Goal: Transaction & Acquisition: Purchase product/service

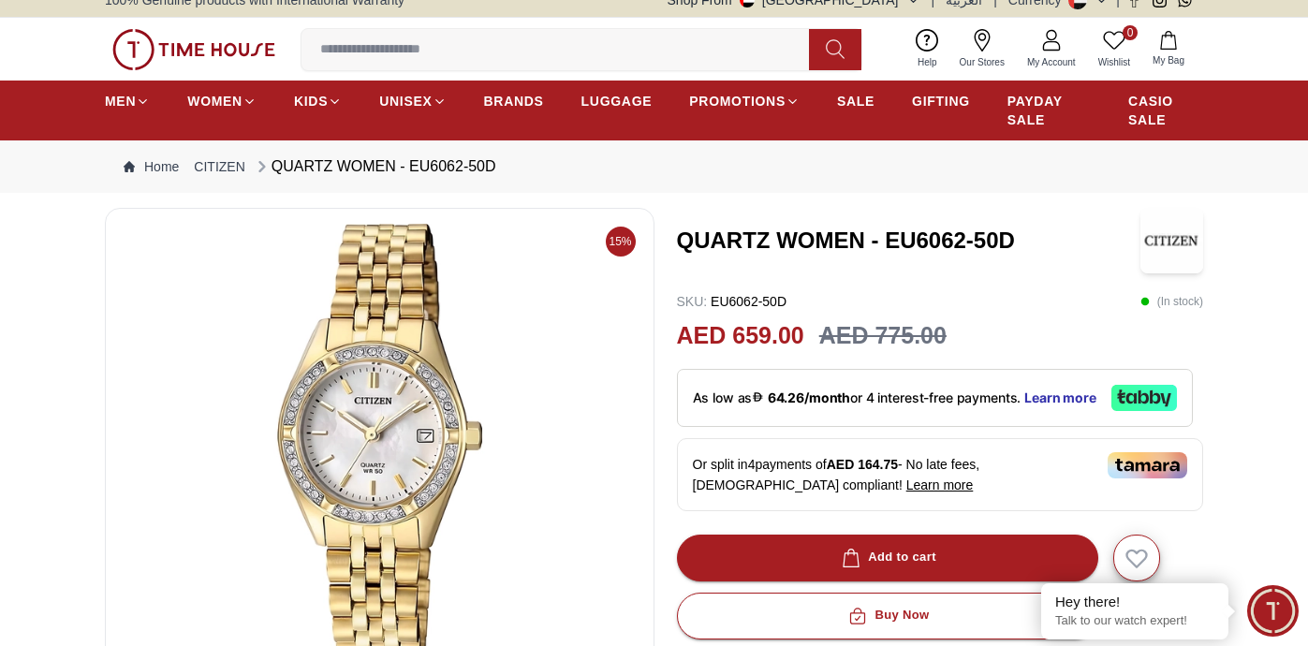
scroll to position [18, 0]
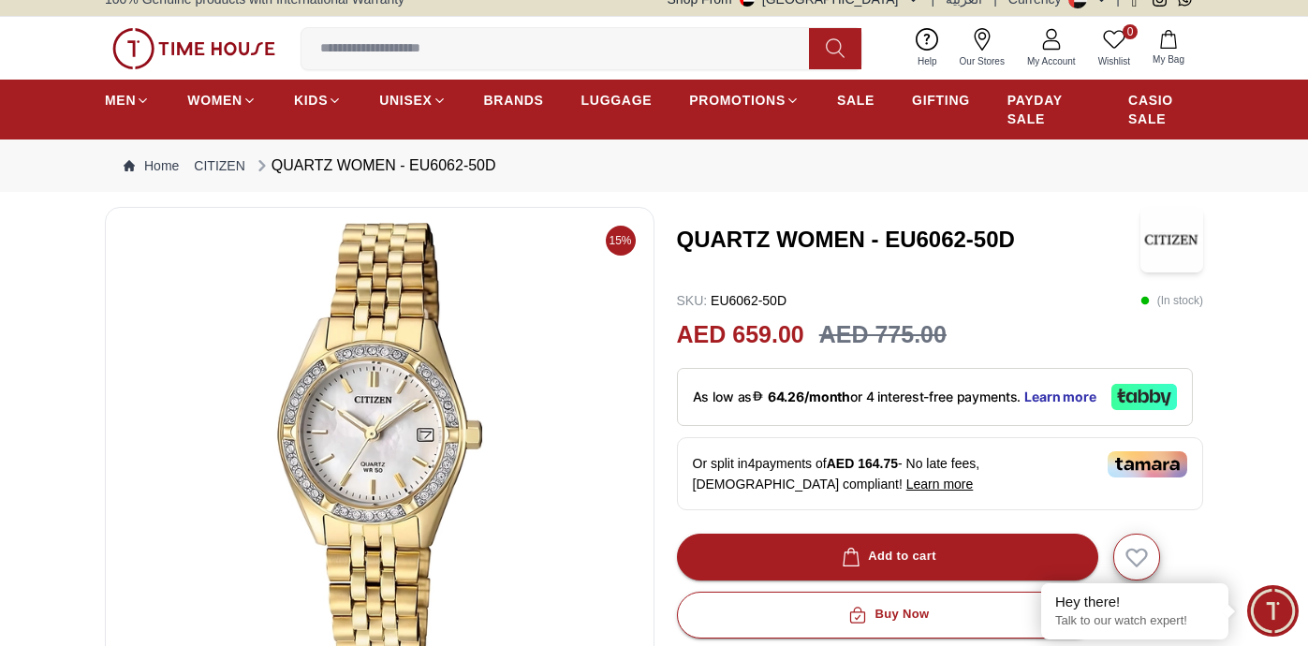
click at [1174, 301] on p "( In stock )" at bounding box center [1171, 300] width 63 height 19
click at [1174, 248] on img at bounding box center [1171, 240] width 63 height 66
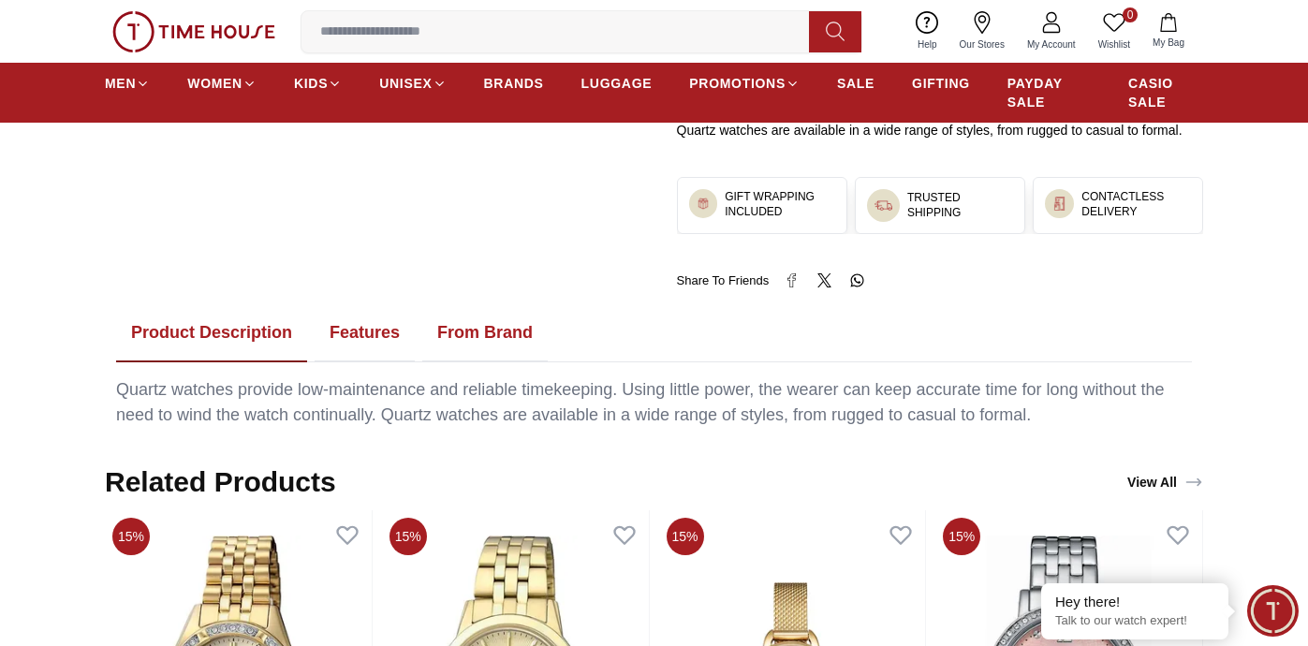
scroll to position [1010, 0]
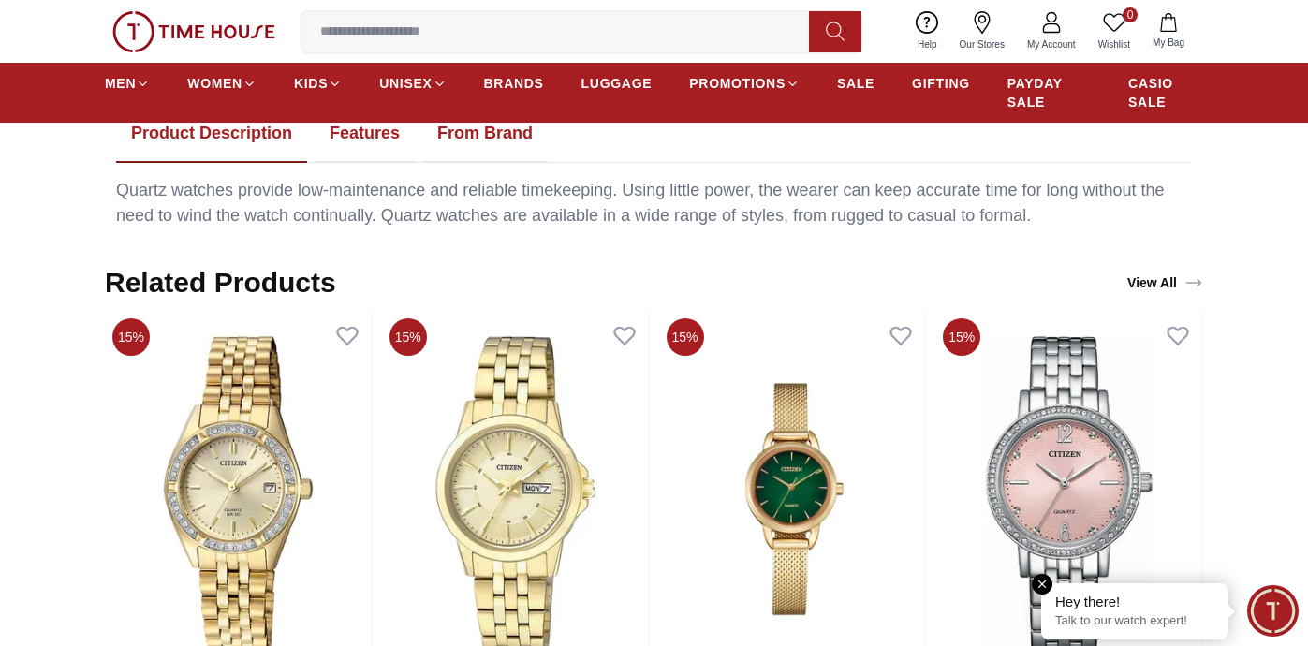
click at [1122, 608] on div "Hey there!" at bounding box center [1134, 602] width 159 height 19
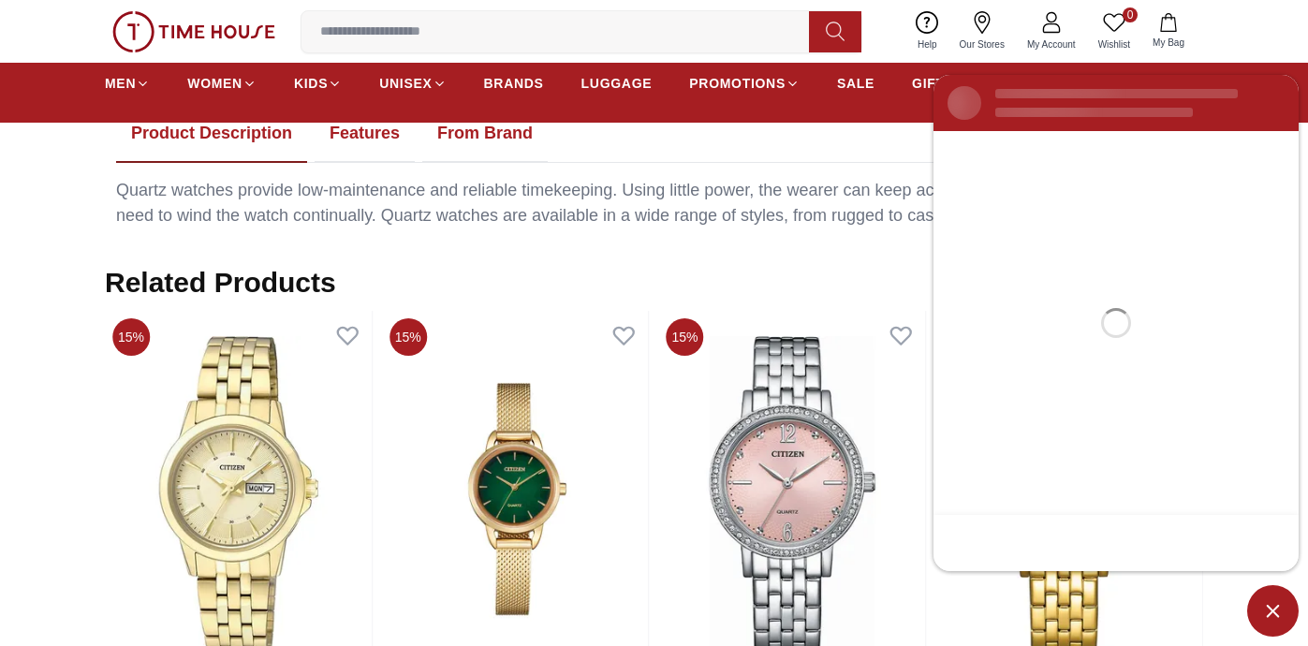
scroll to position [0, 0]
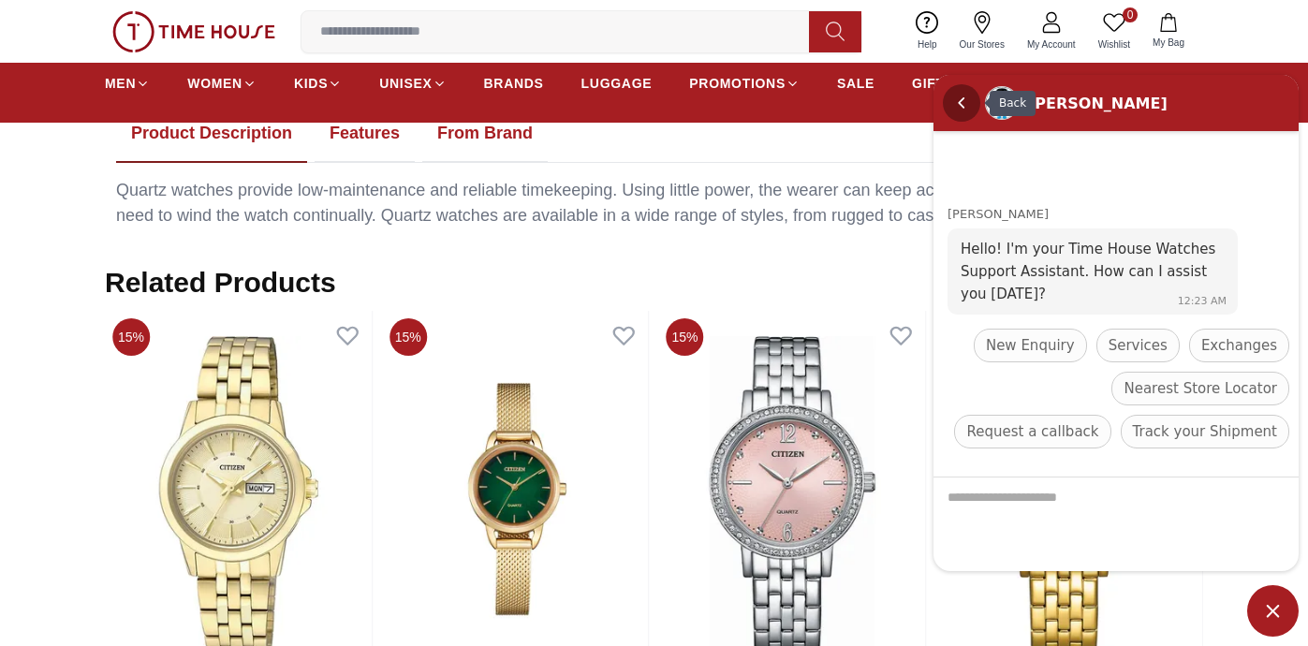
click at [962, 99] on em "Back" at bounding box center [961, 102] width 37 height 37
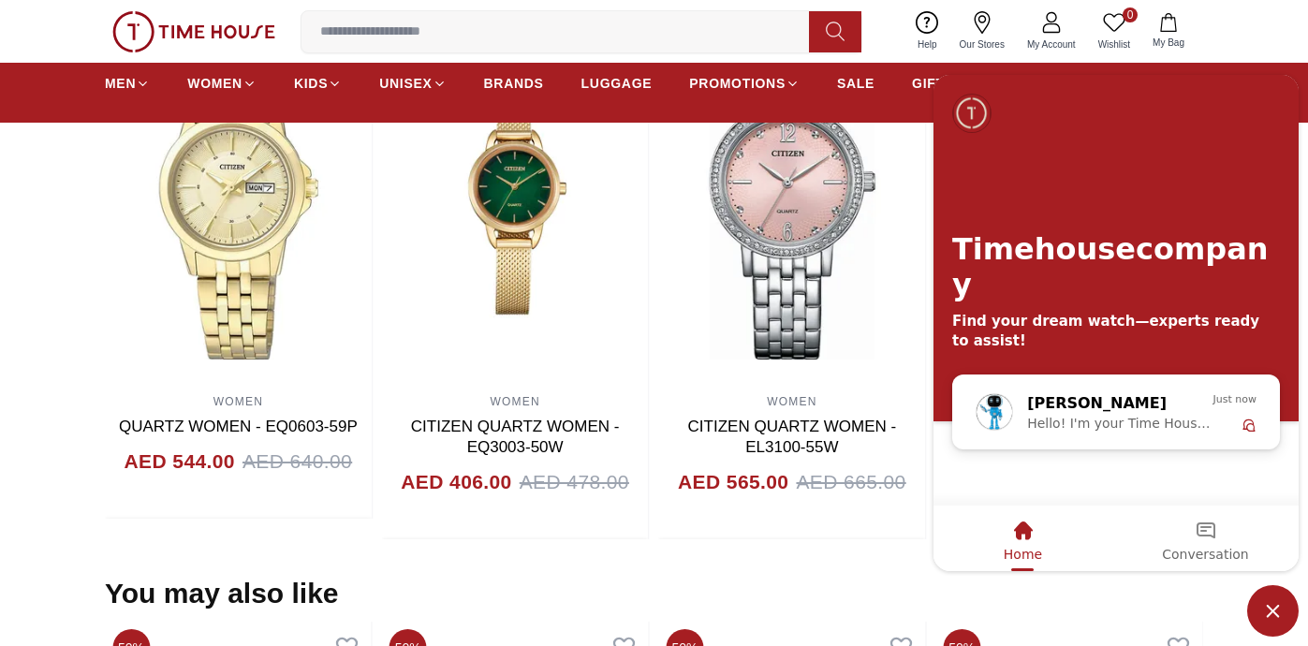
scroll to position [1316, 0]
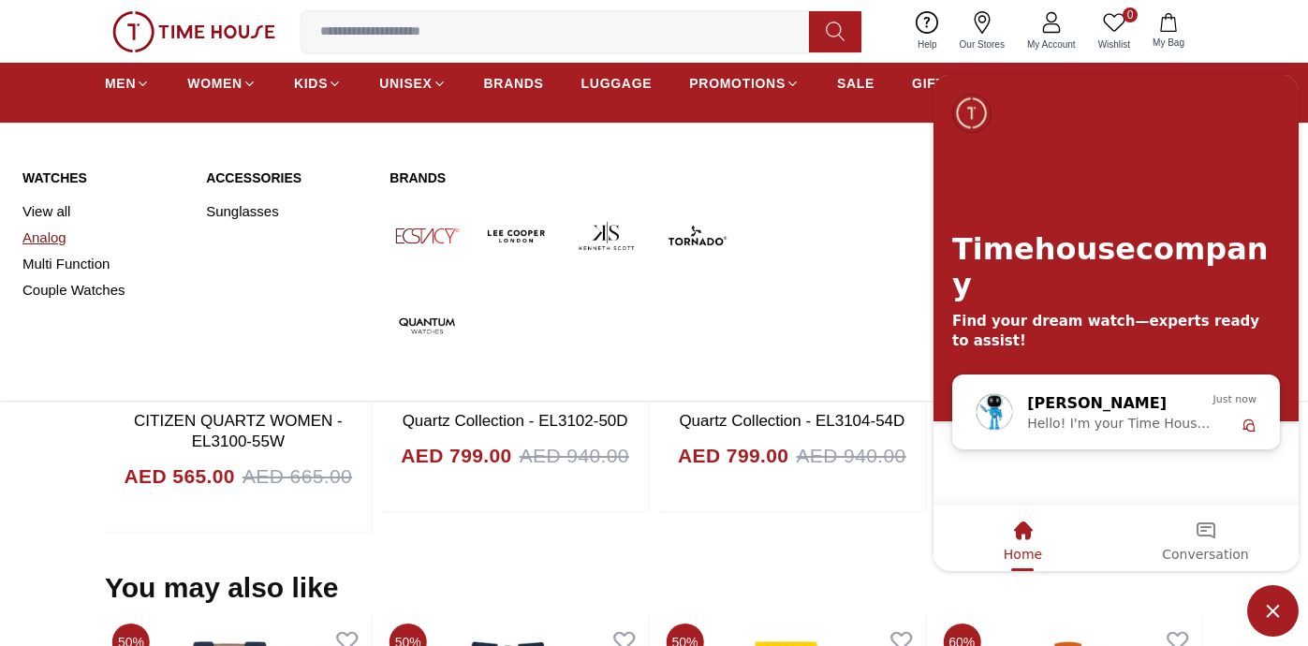
click at [47, 235] on link "Analog" at bounding box center [102, 238] width 161 height 26
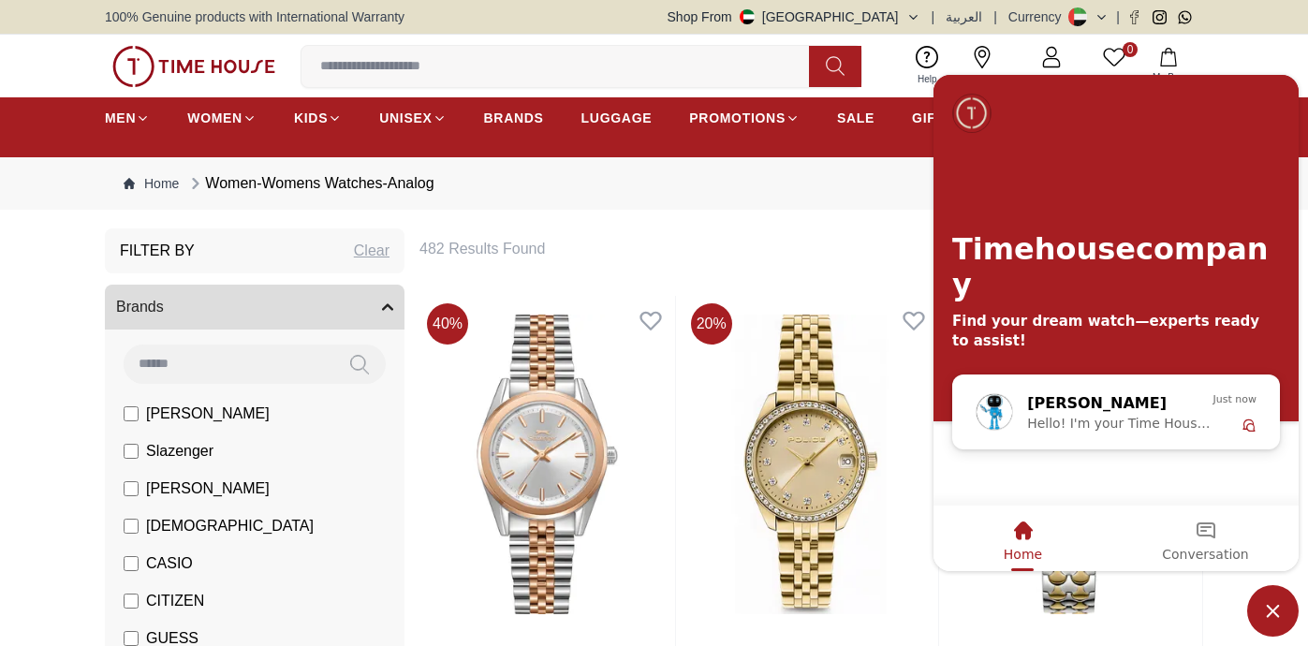
click at [1276, 96] on div "Timehousecompany Find your dream watch—experts ready to assist!" at bounding box center [1115, 225] width 365 height 300
click at [1219, 531] on div "Conversation" at bounding box center [1205, 531] width 86 height 32
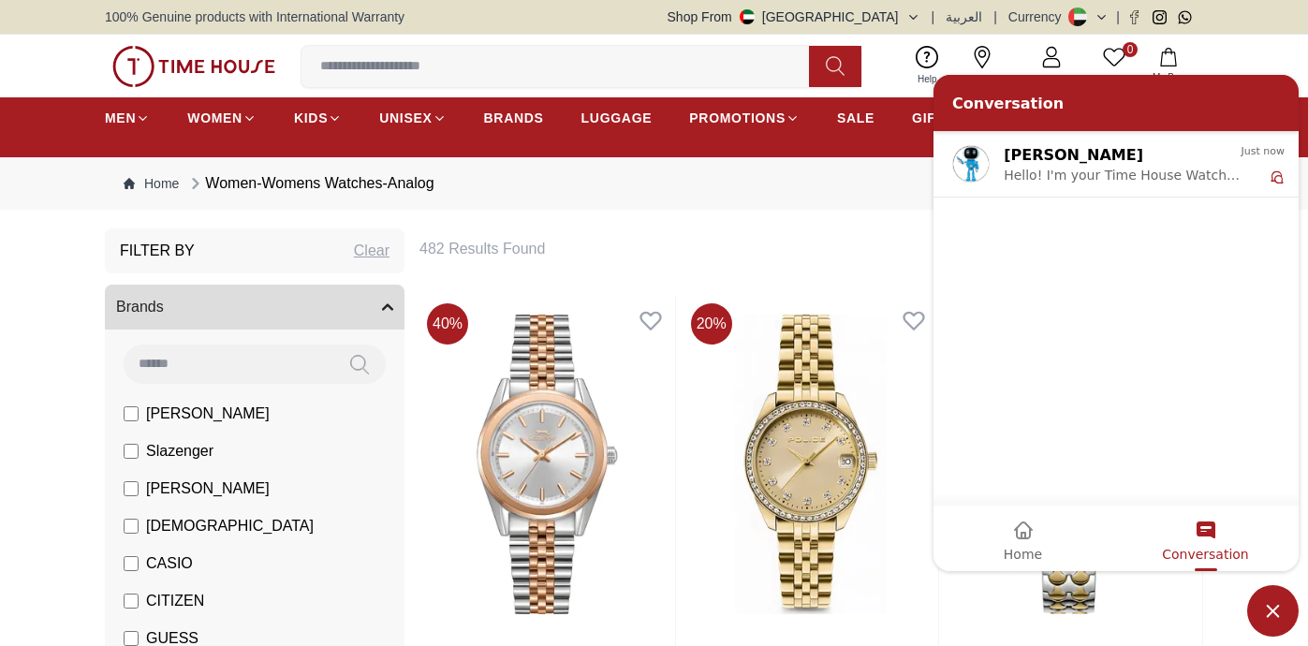
click at [1286, 610] on span "Minimize live chat window" at bounding box center [1272, 610] width 51 height 51
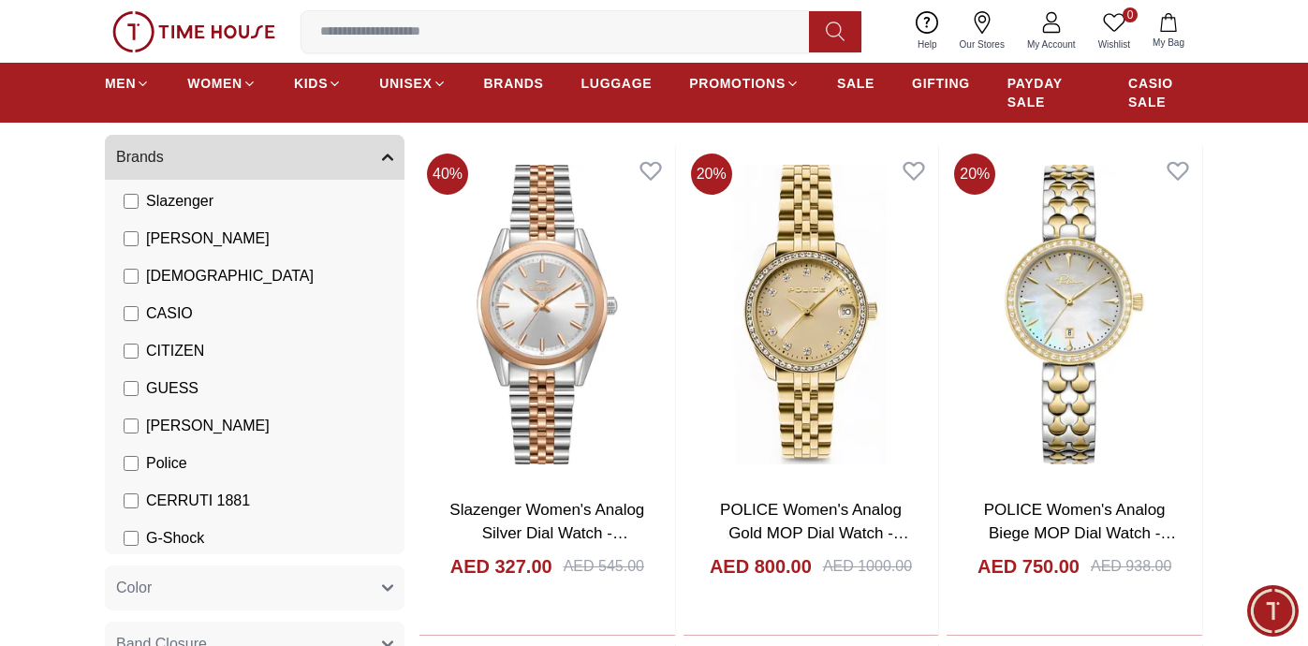
scroll to position [103, 0]
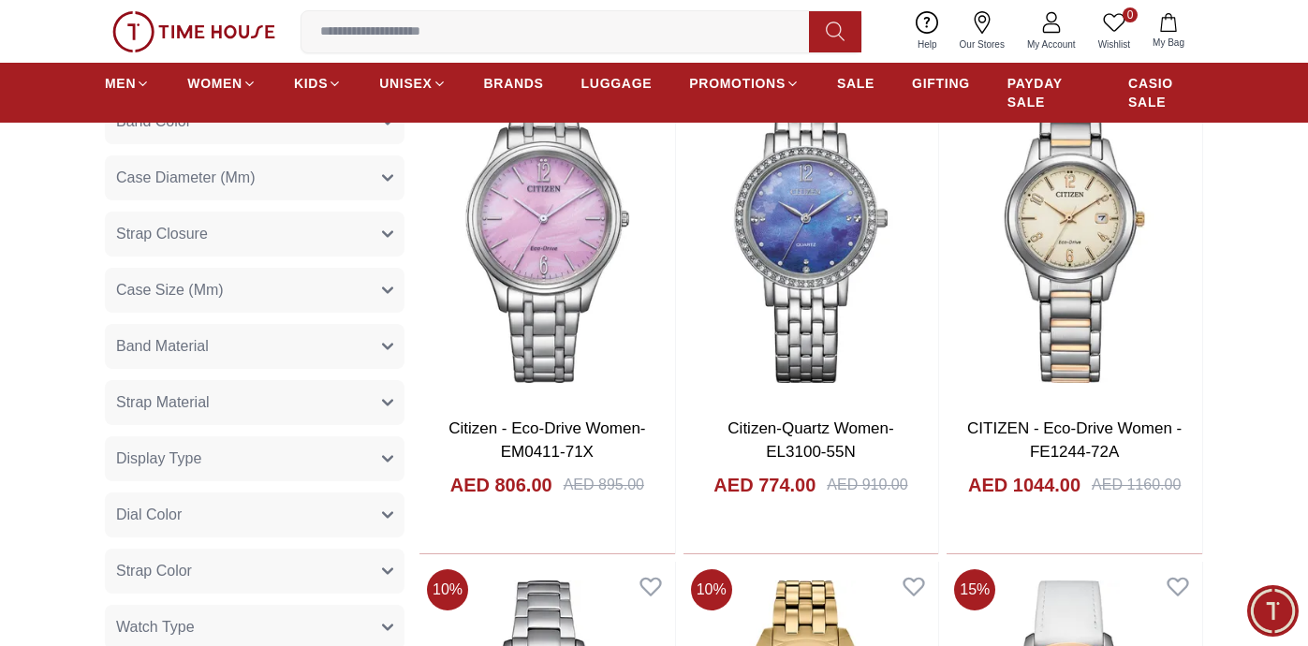
scroll to position [714, 0]
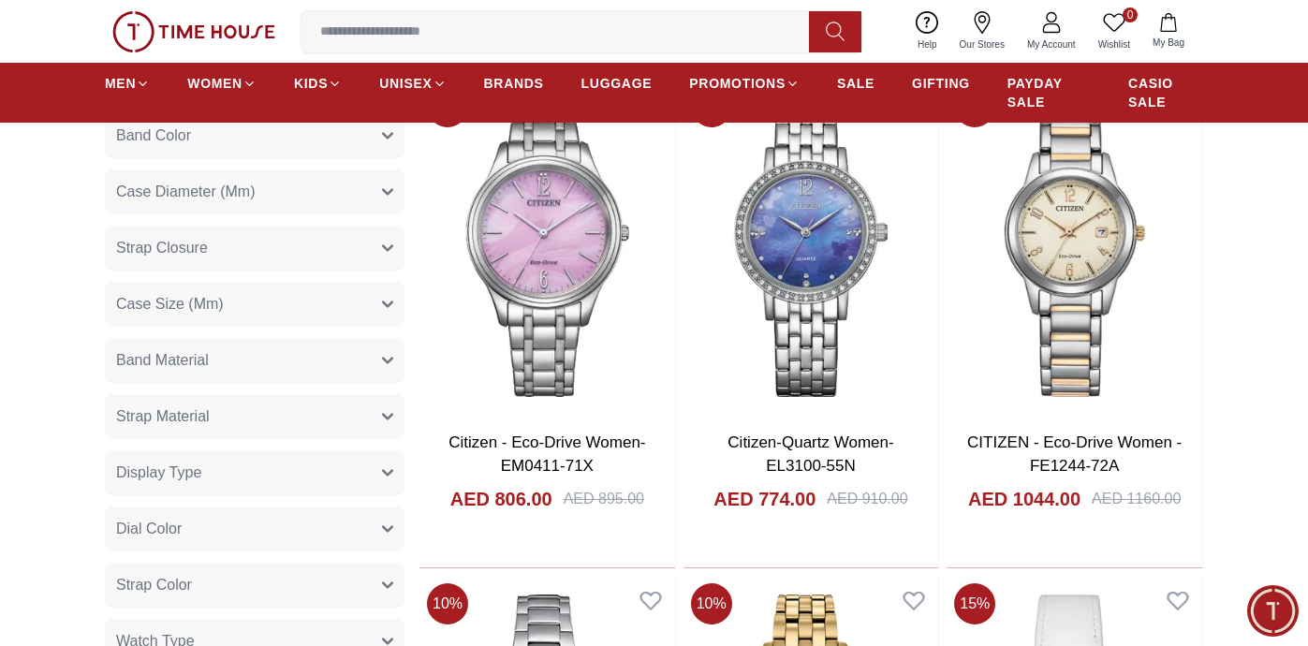
click at [270, 185] on button "Case Diameter (Mm)" at bounding box center [255, 191] width 300 height 45
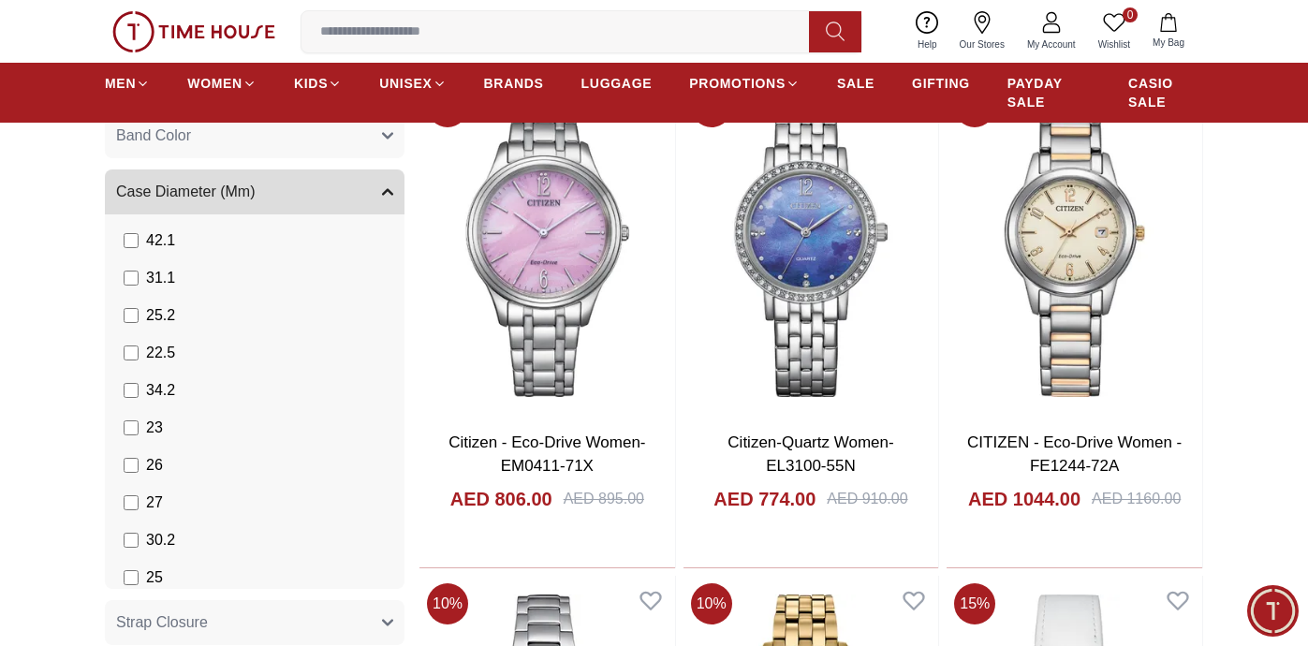
scroll to position [169, 0]
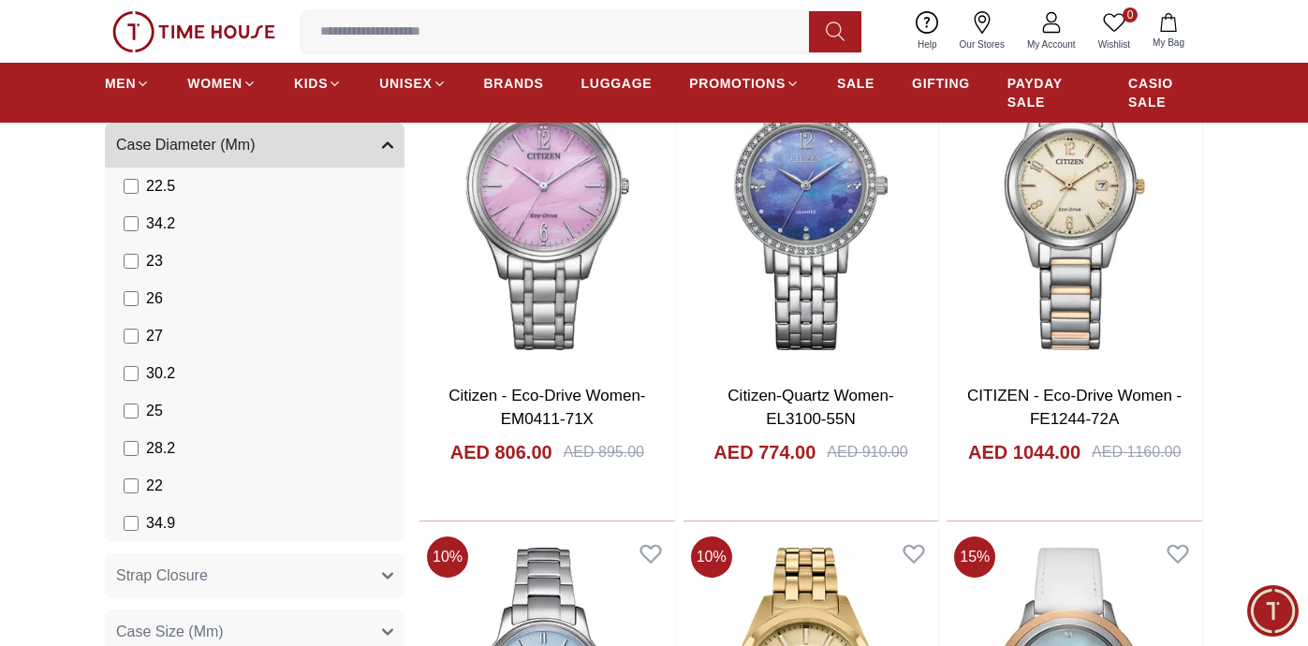
scroll to position [822, 0]
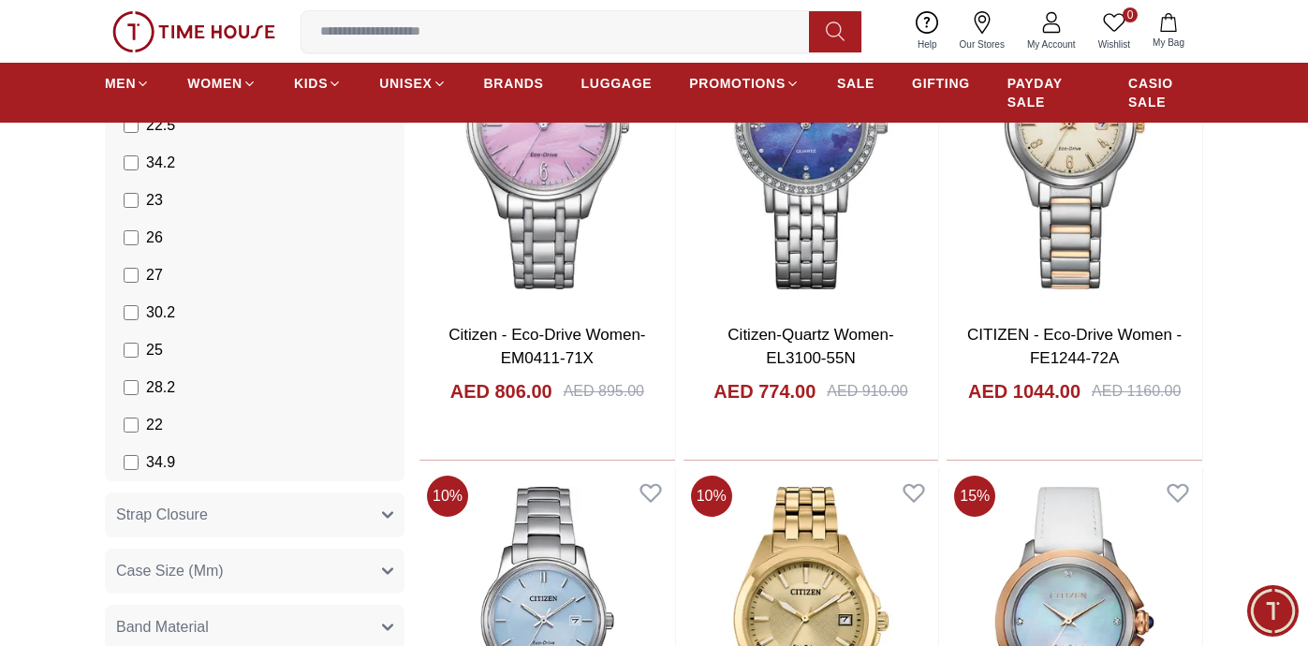
click at [139, 423] on label "22" at bounding box center [143, 425] width 39 height 22
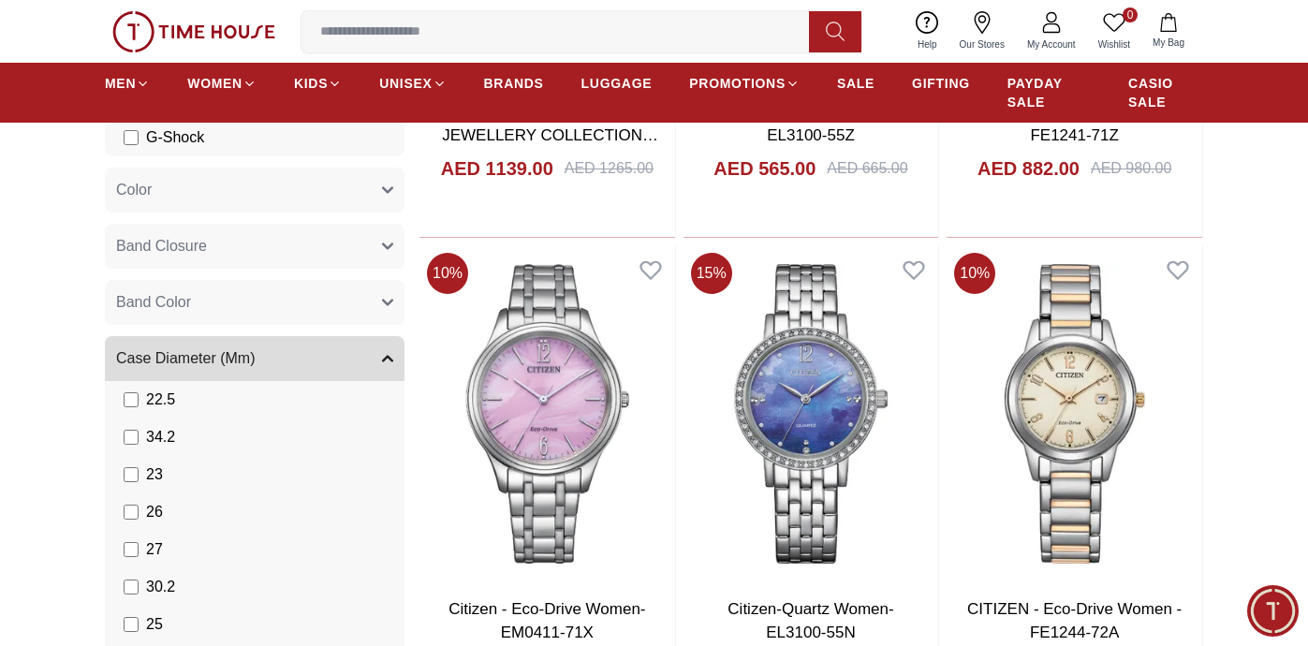
scroll to position [557, 0]
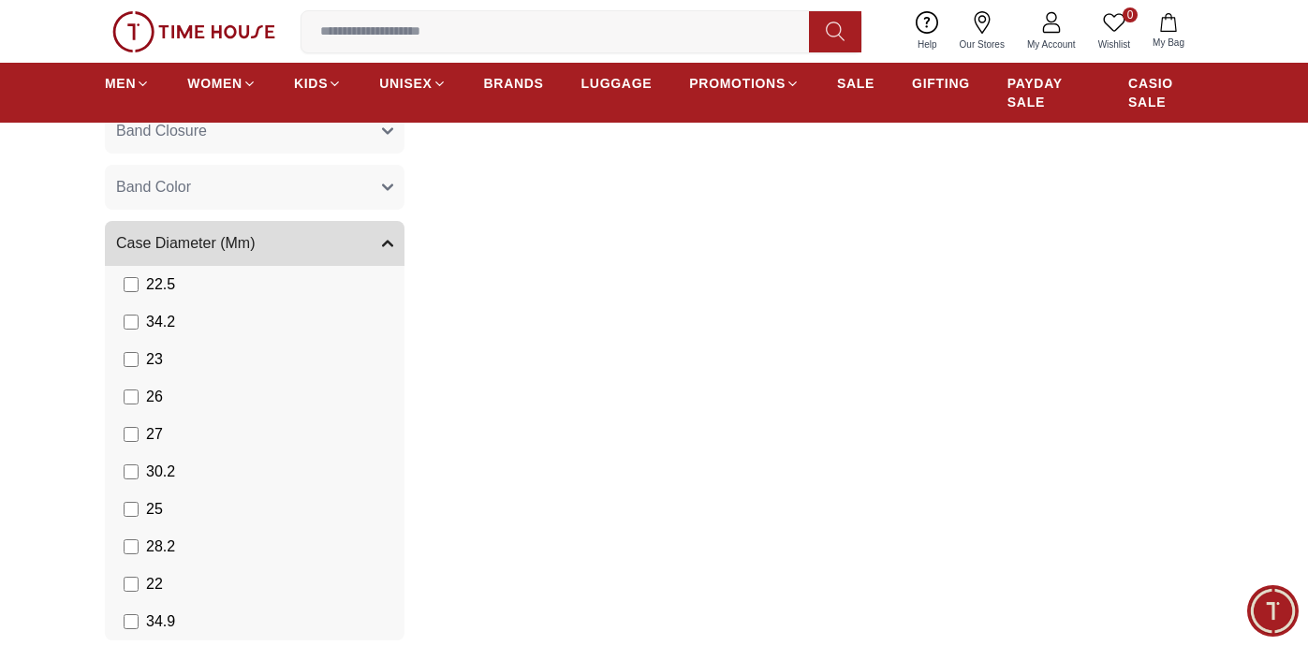
scroll to position [669, 0]
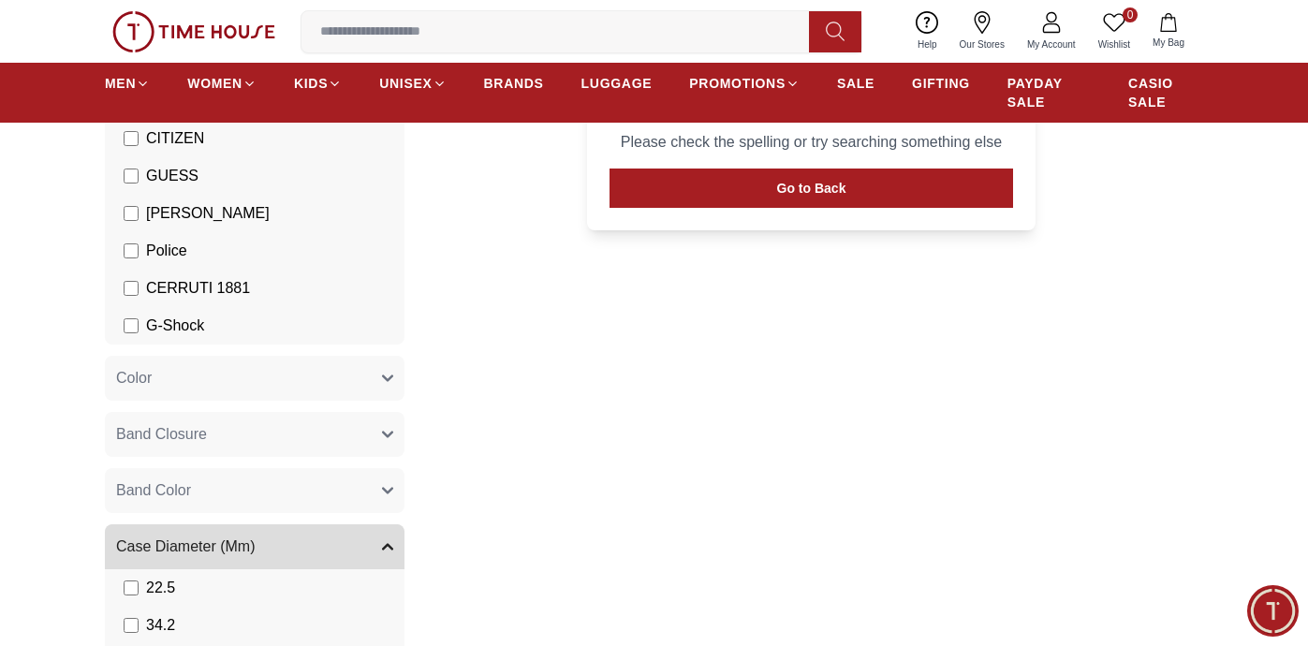
scroll to position [389, 0]
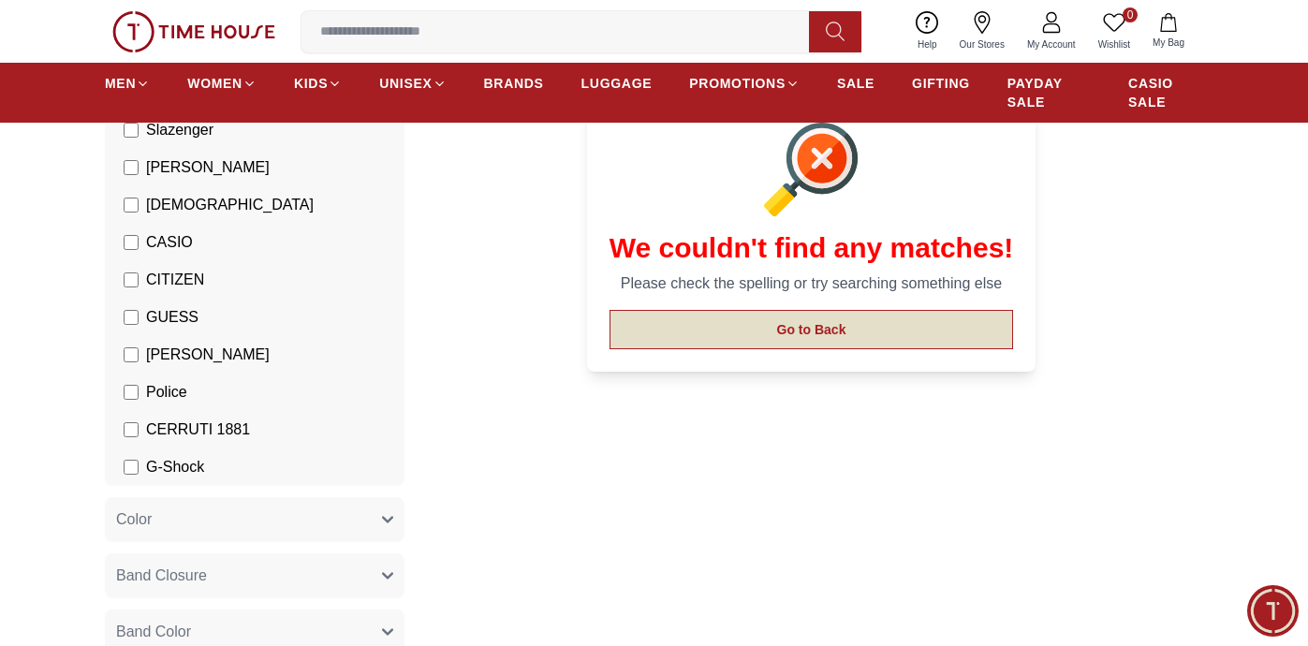
click at [723, 320] on button "Go to Back" at bounding box center [812, 329] width 404 height 39
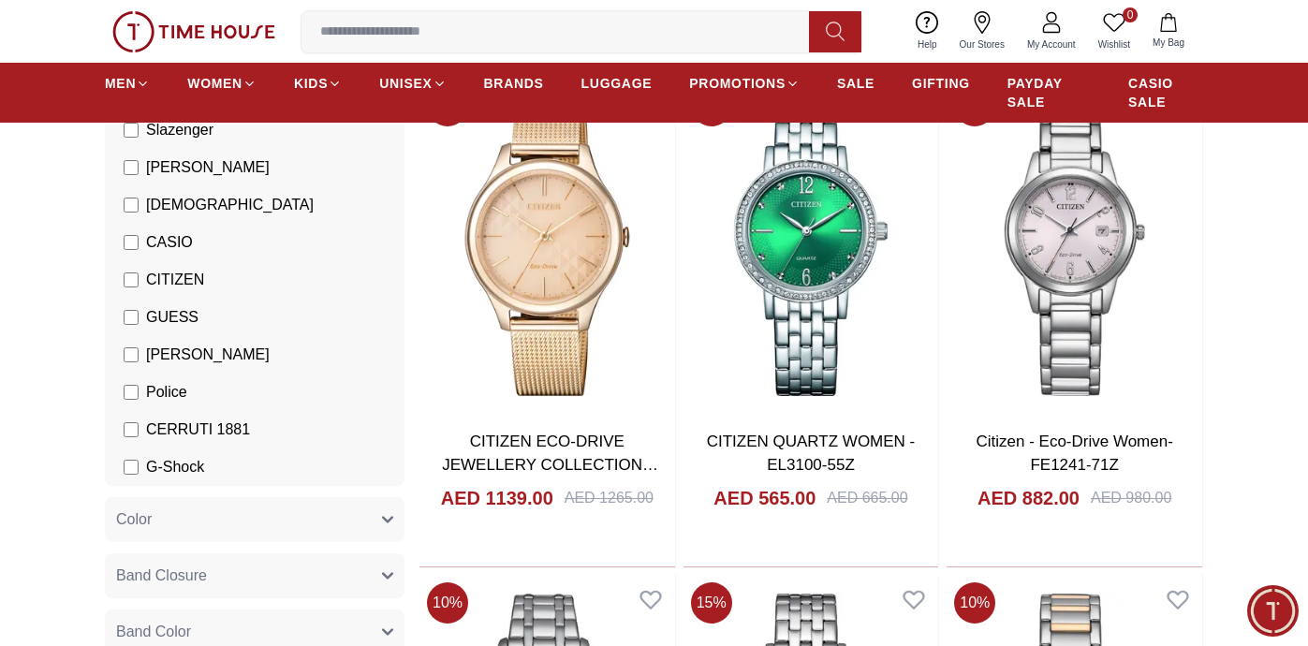
scroll to position [669, 0]
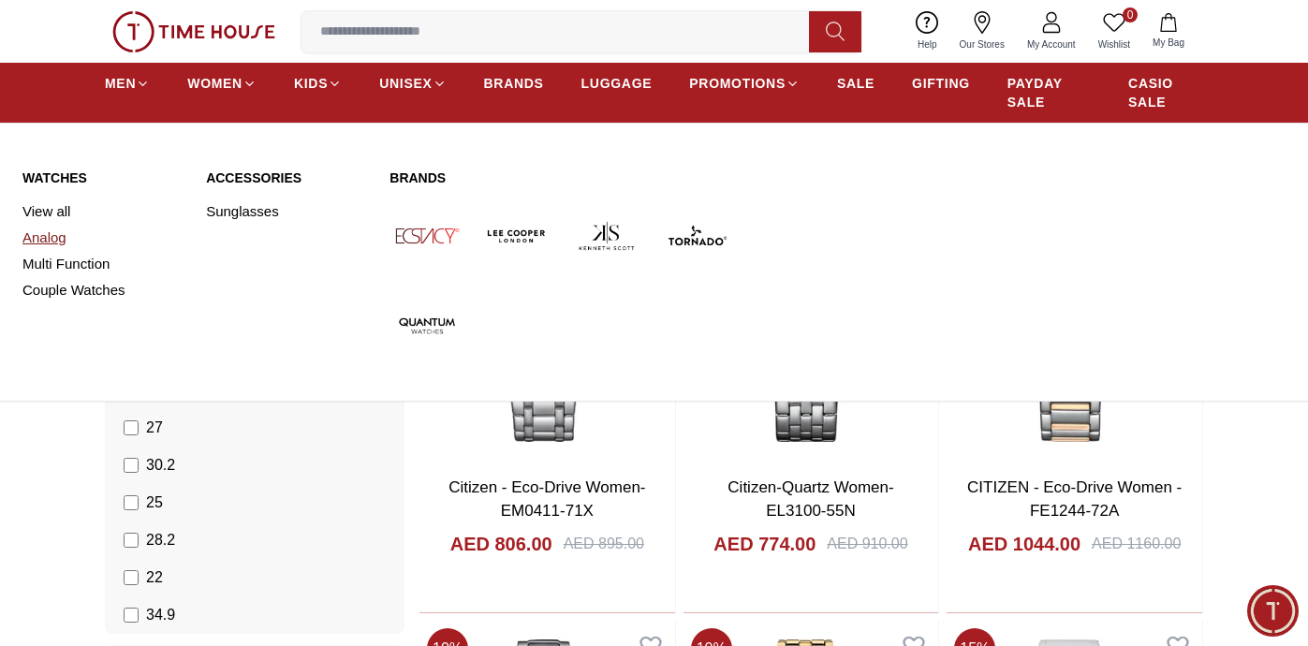
click at [36, 234] on link "Analog" at bounding box center [102, 238] width 161 height 26
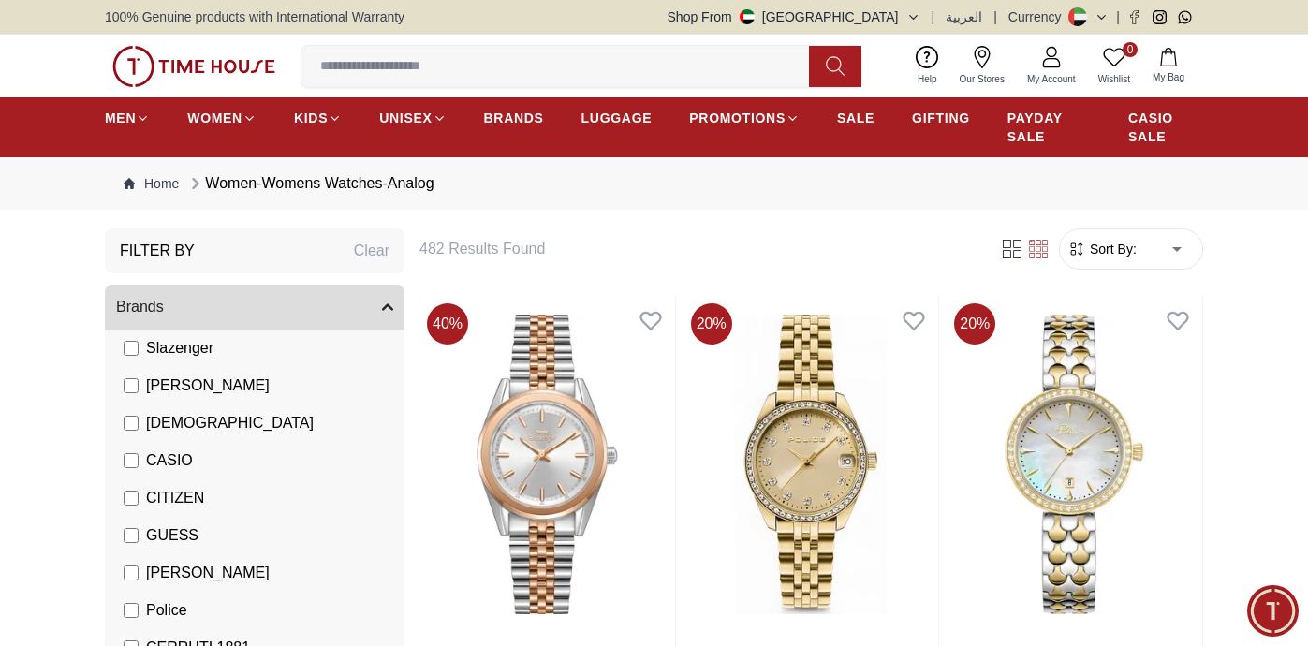
click at [1101, 251] on span "Sort By:" at bounding box center [1111, 249] width 51 height 19
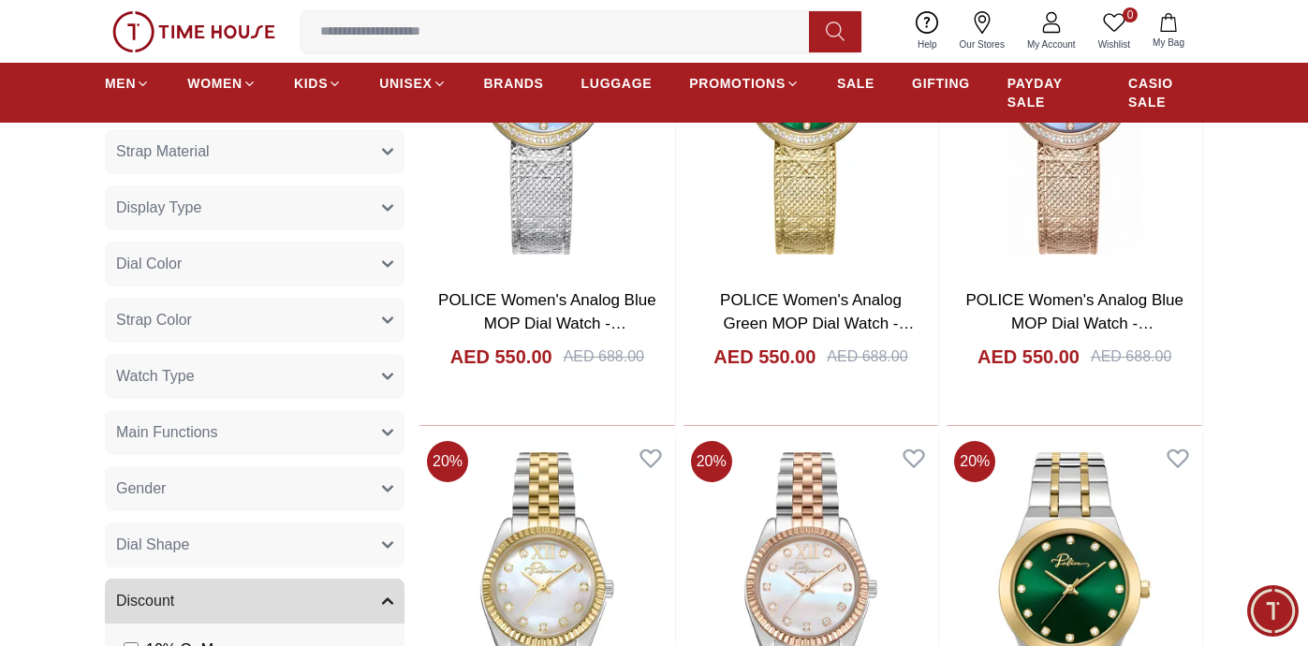
scroll to position [1355, 0]
click at [335, 325] on button "Strap Color" at bounding box center [255, 319] width 300 height 45
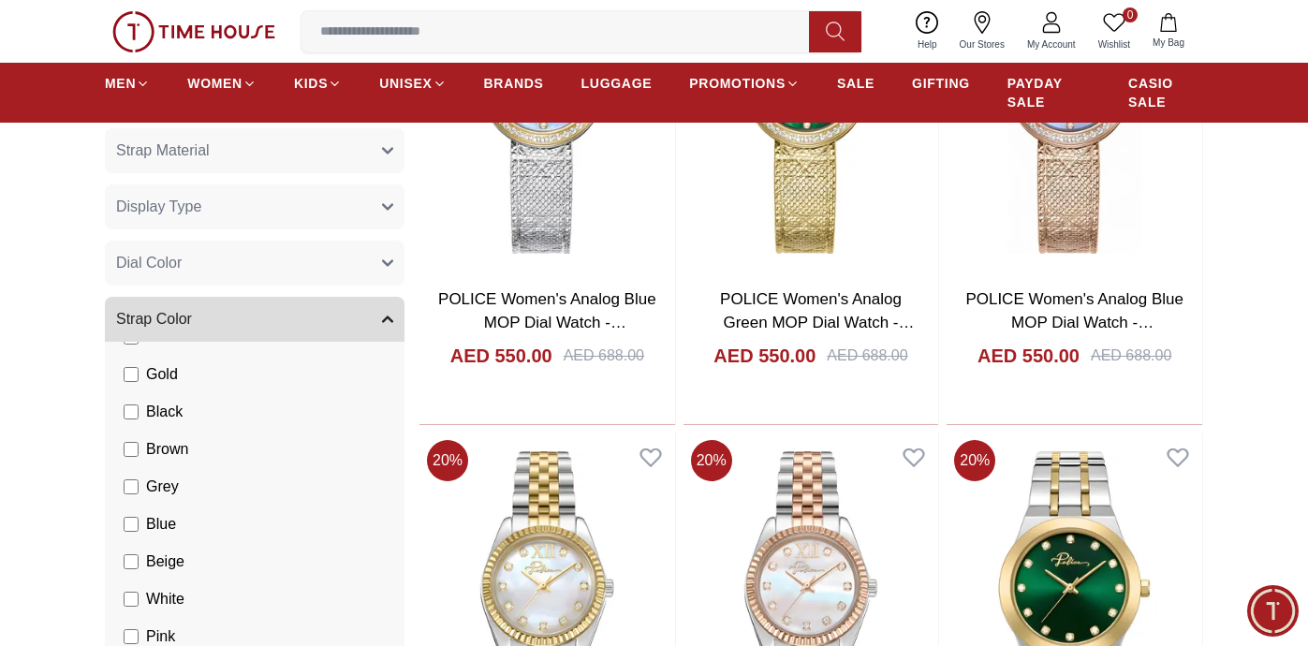
scroll to position [136, 0]
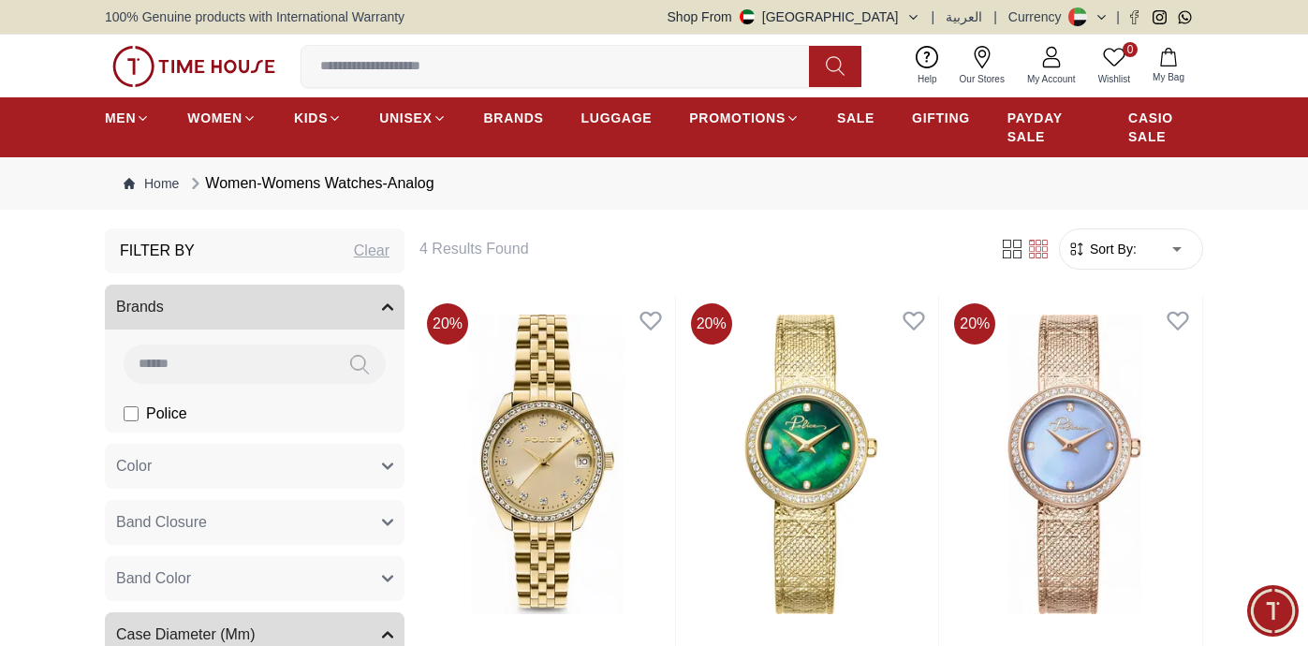
click at [284, 365] on input at bounding box center [229, 363] width 210 height 37
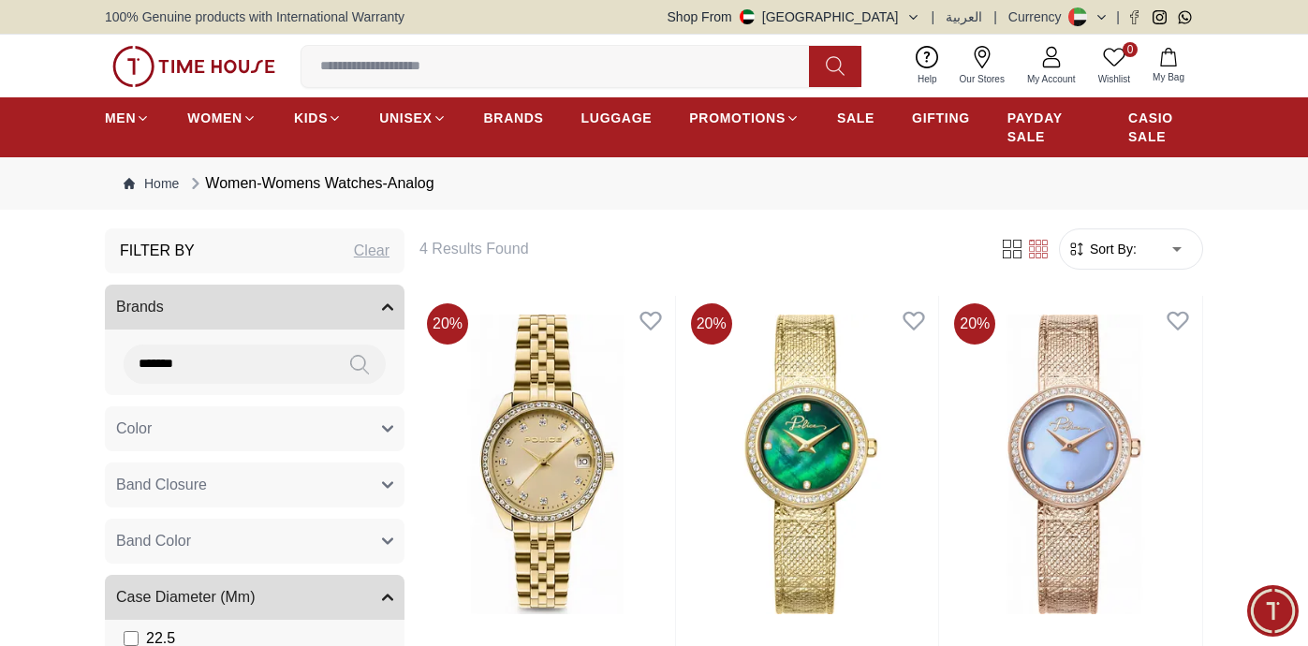
type input "*******"
click at [362, 364] on icon at bounding box center [359, 365] width 19 height 22
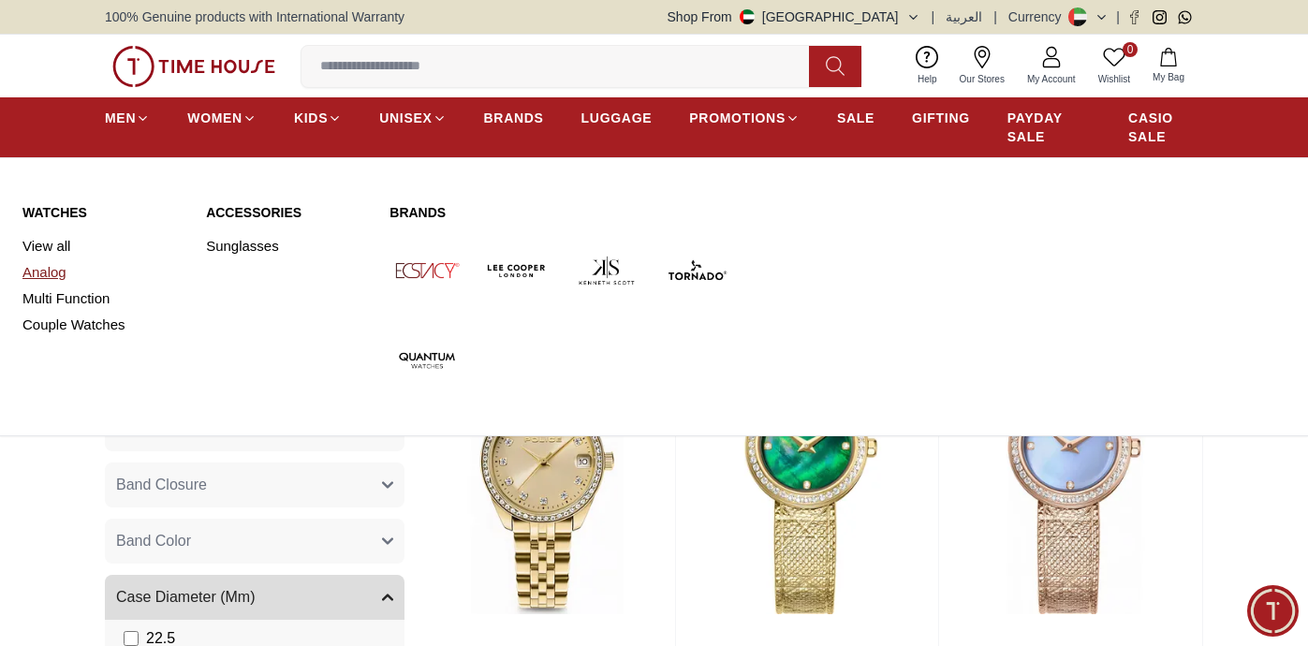
click at [42, 271] on link "Analog" at bounding box center [102, 272] width 161 height 26
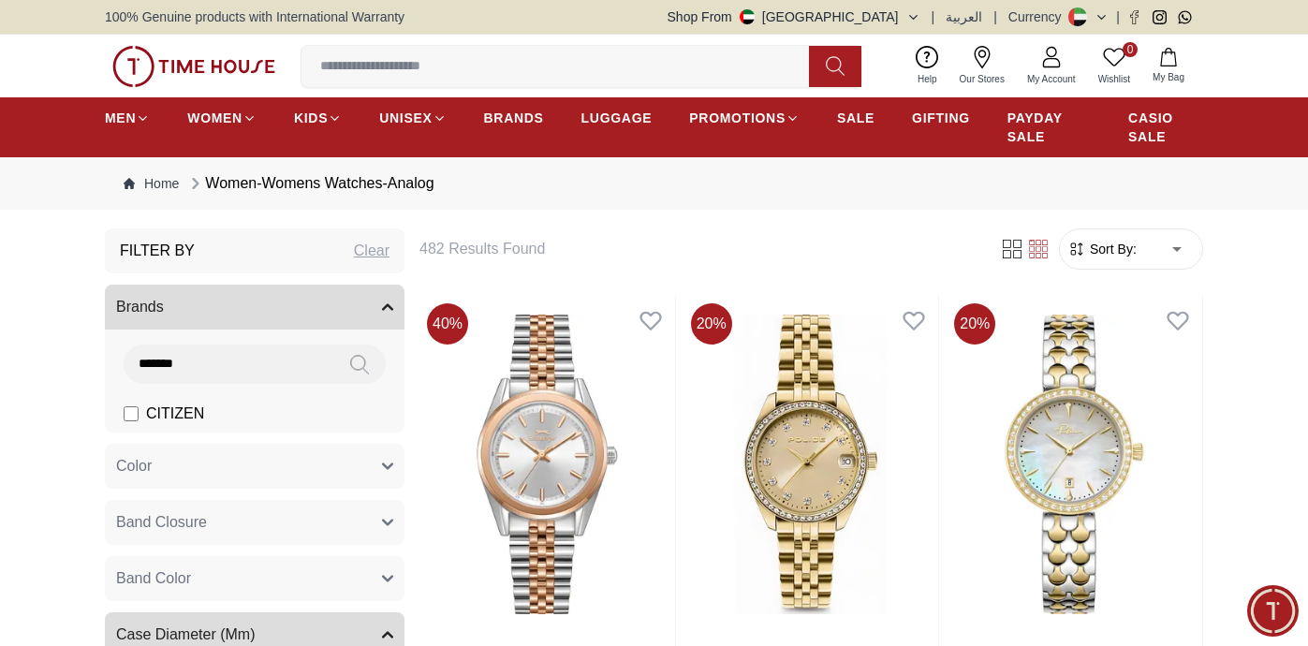
click at [1127, 248] on span "Sort By:" at bounding box center [1111, 249] width 51 height 19
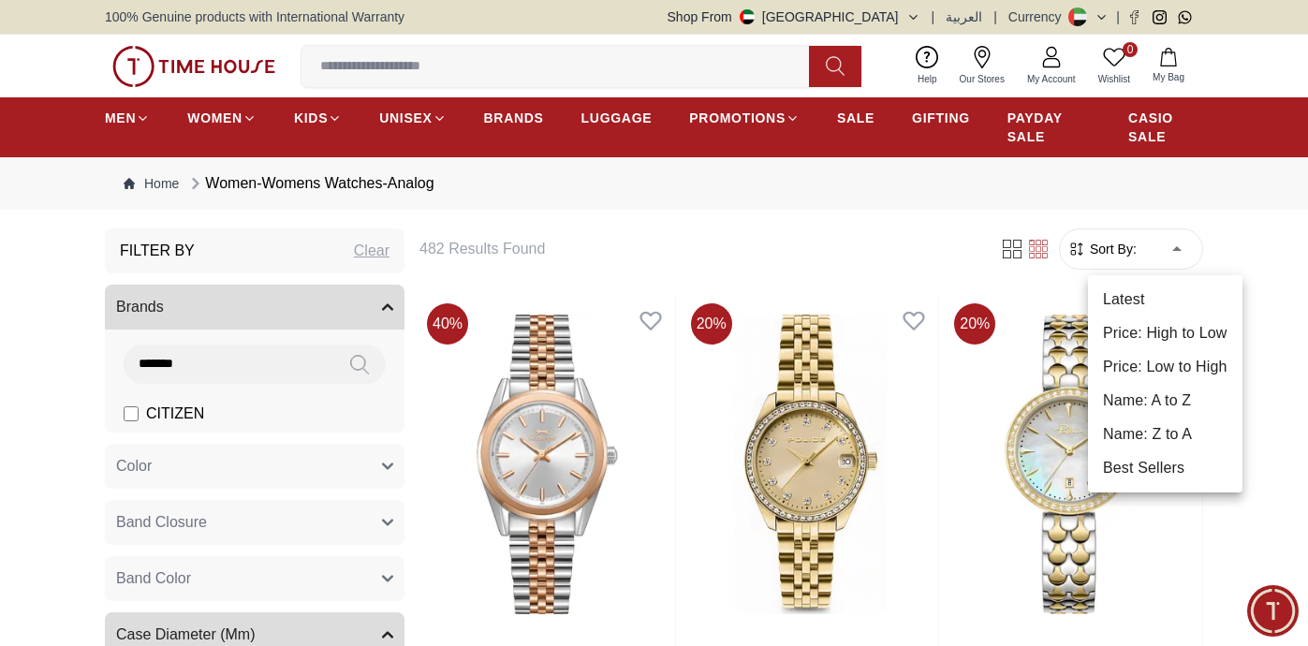
click at [1131, 359] on li "Price: Low to High" at bounding box center [1165, 367] width 154 height 34
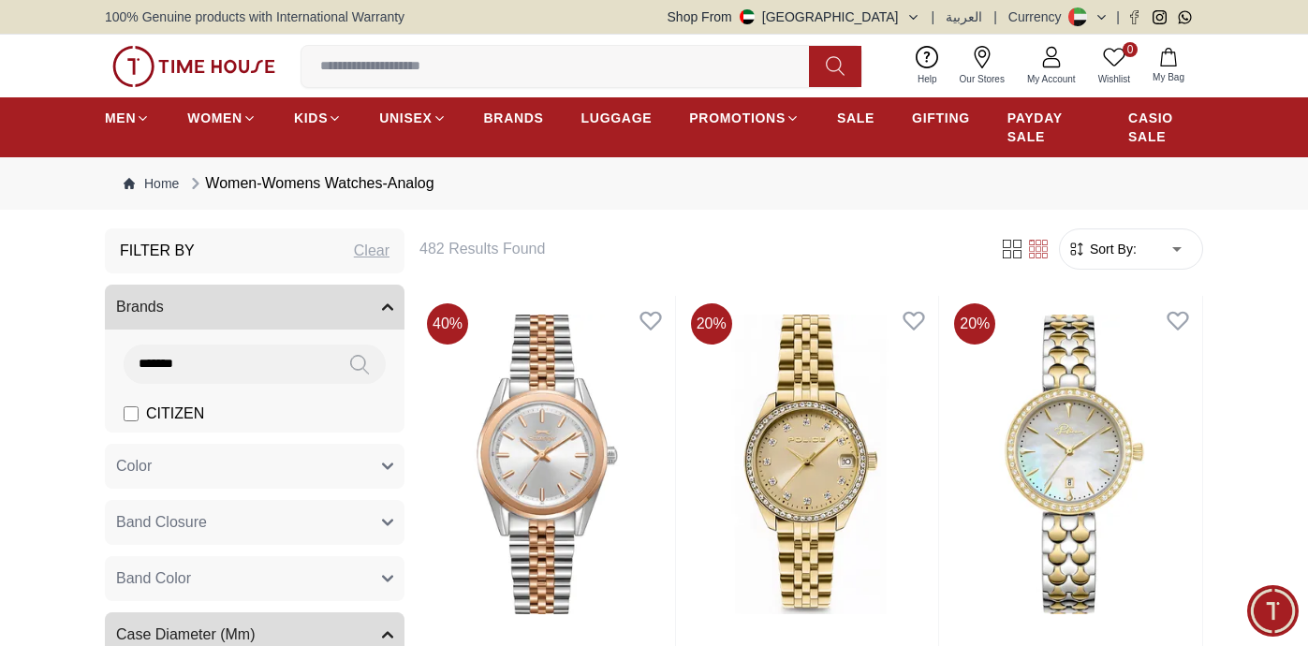
type input "*"
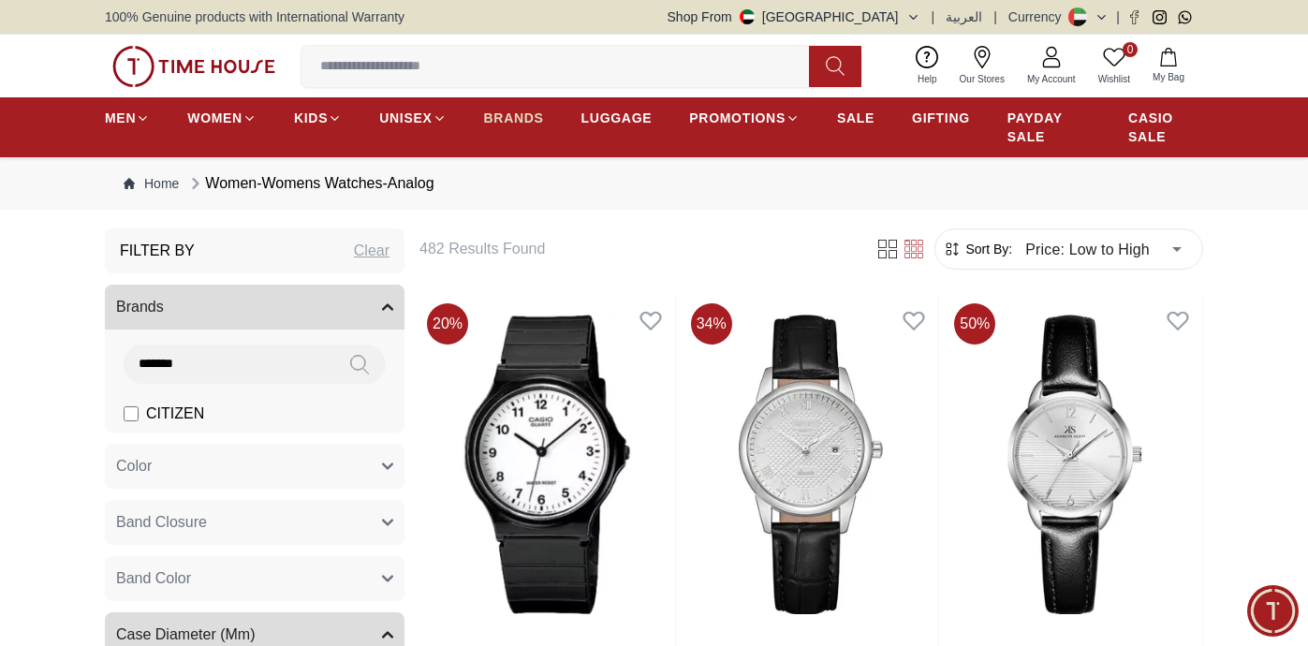
click at [531, 120] on span "BRANDS" at bounding box center [514, 118] width 60 height 19
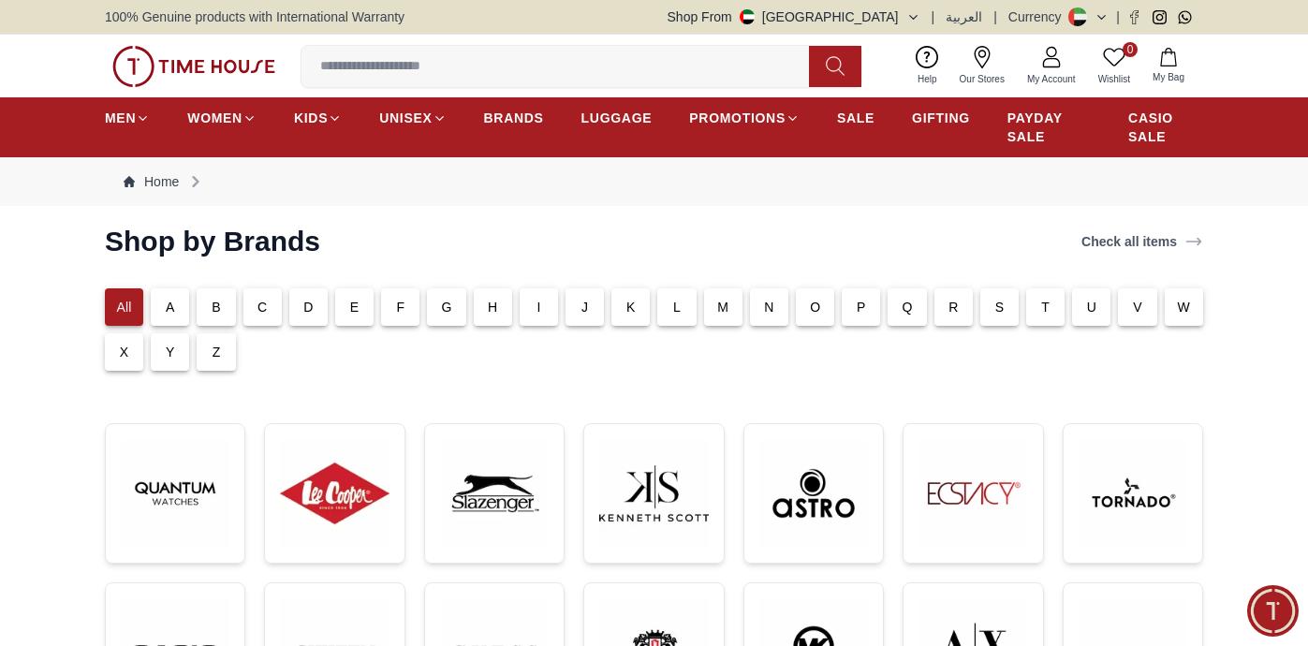
click at [267, 312] on p "C" at bounding box center [261, 307] width 9 height 19
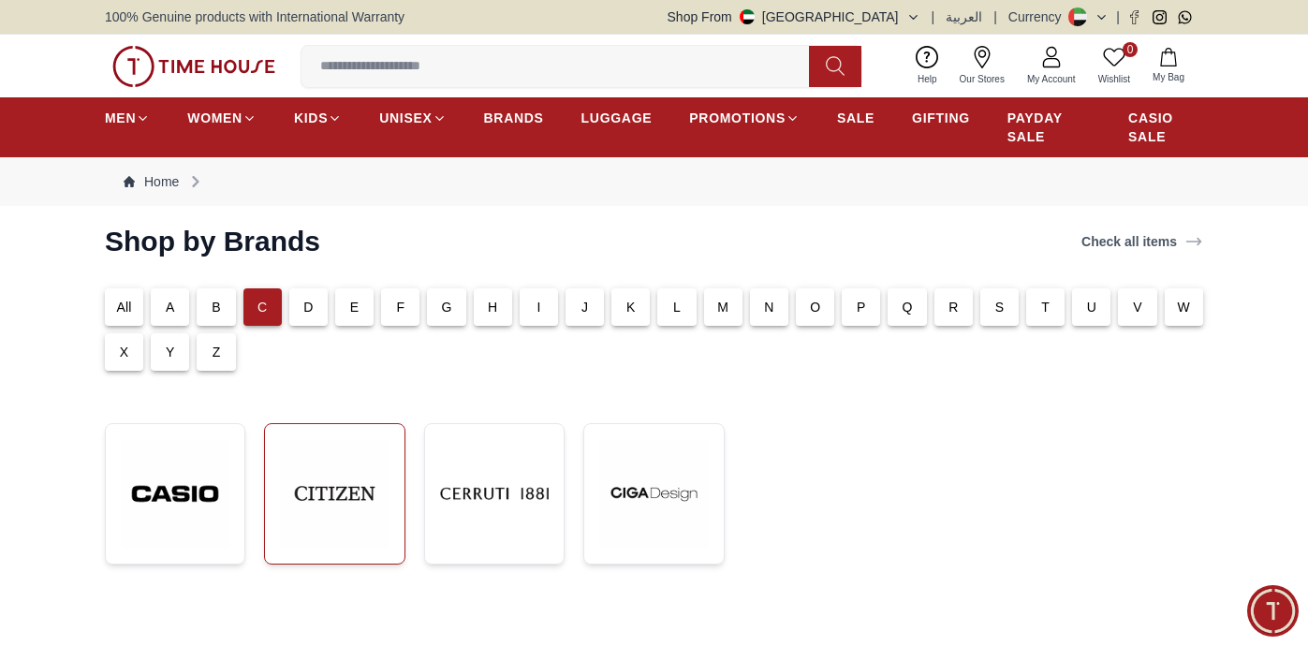
click at [354, 474] on img at bounding box center [334, 493] width 109 height 109
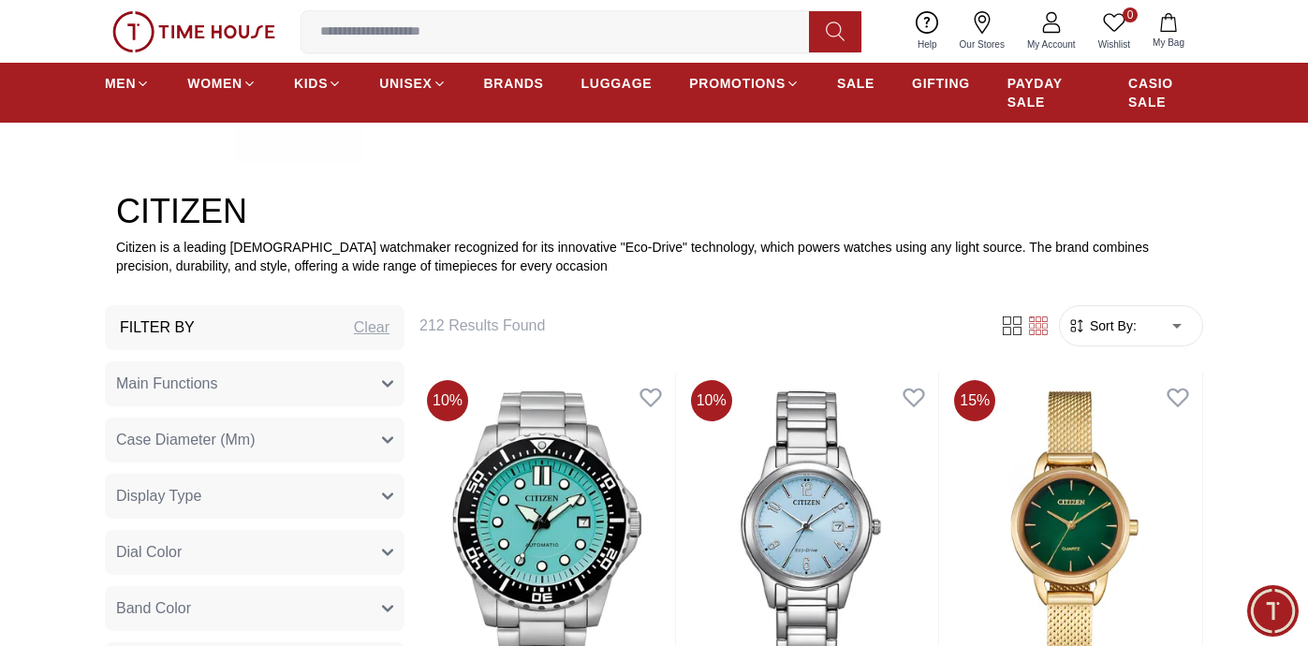
scroll to position [576, 0]
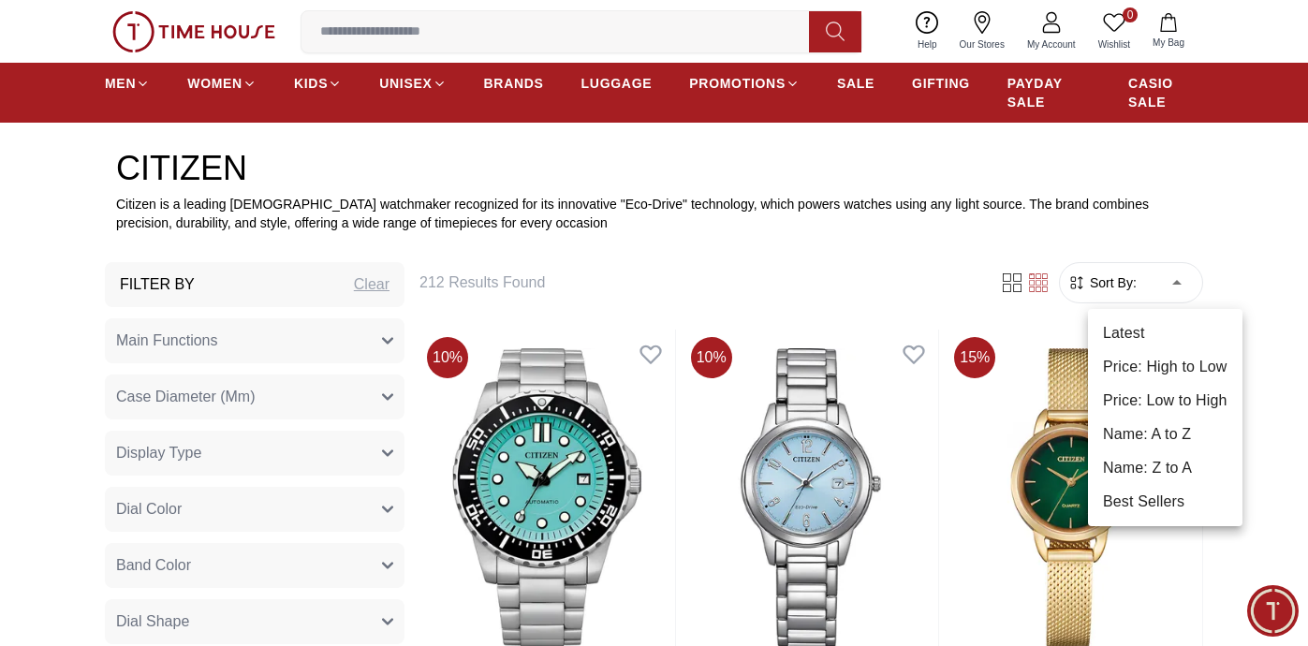
click at [1148, 399] on li "Price: Low to High" at bounding box center [1165, 401] width 154 height 34
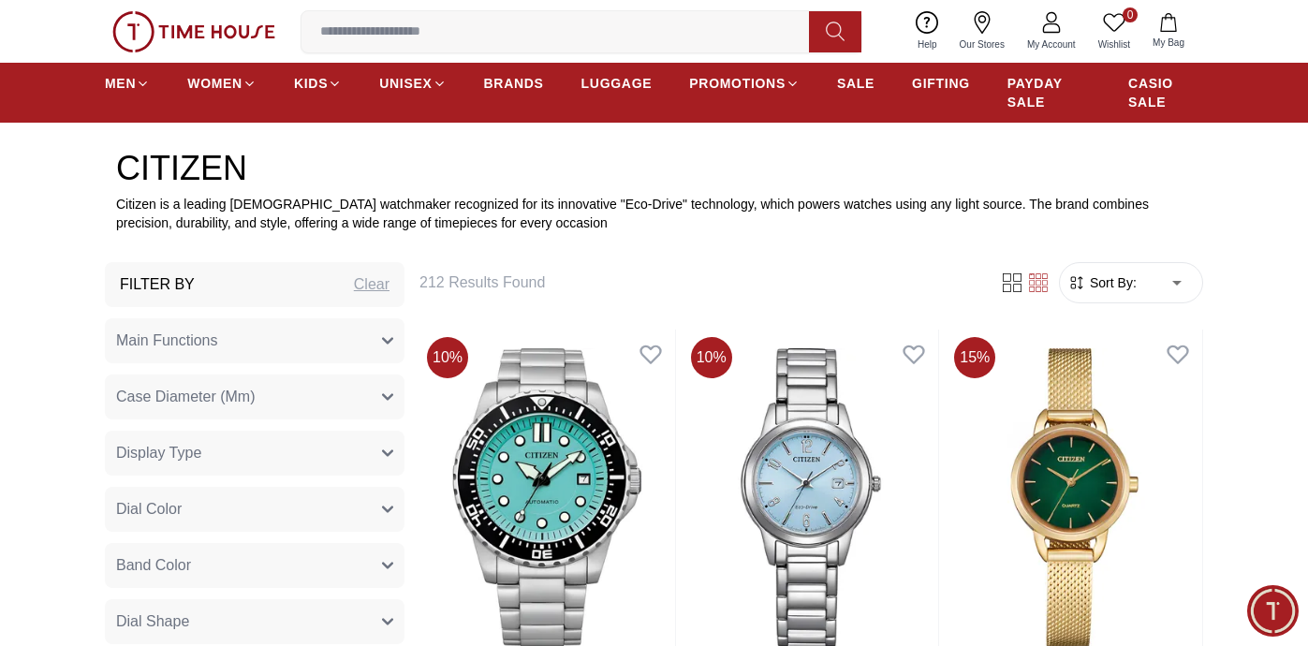
type input "*"
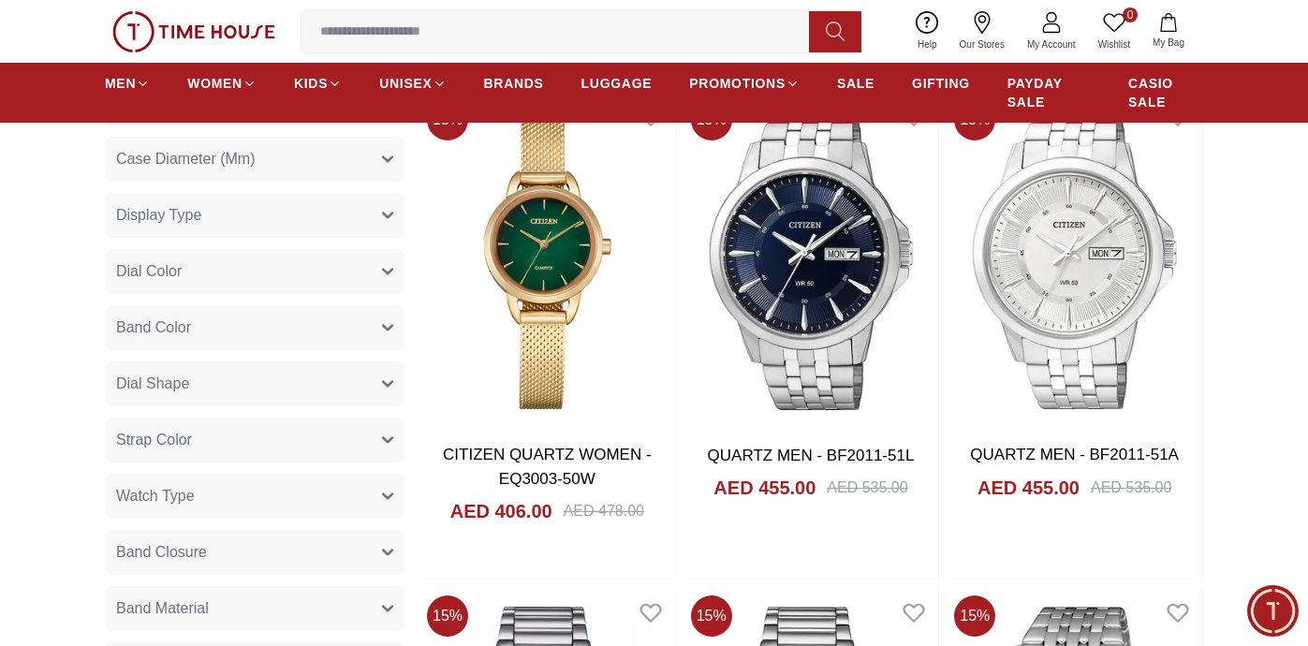
scroll to position [815, 0]
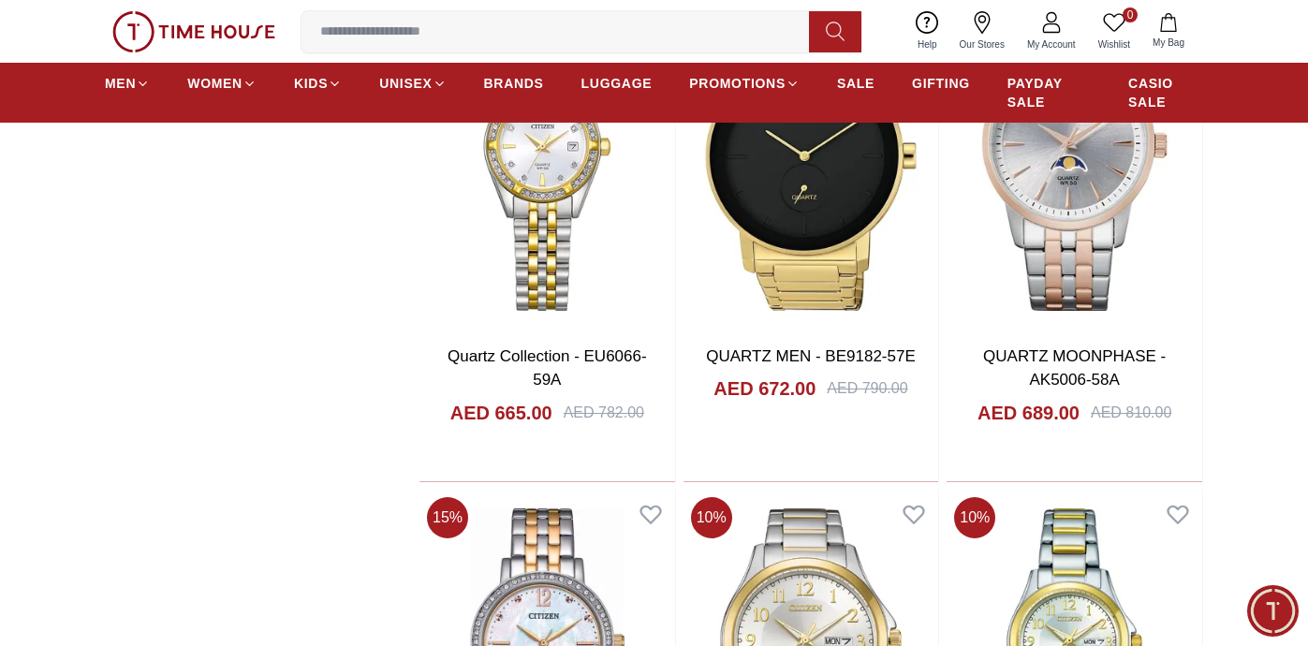
scroll to position [8821, 0]
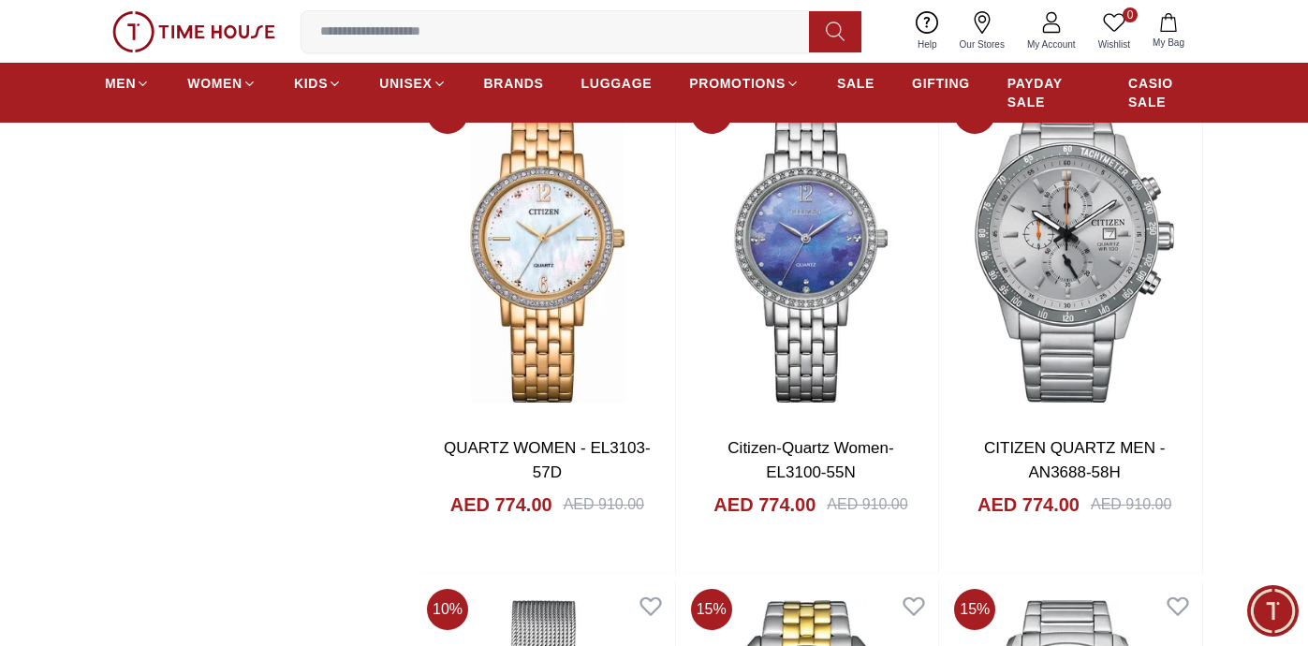
scroll to position [10729, 0]
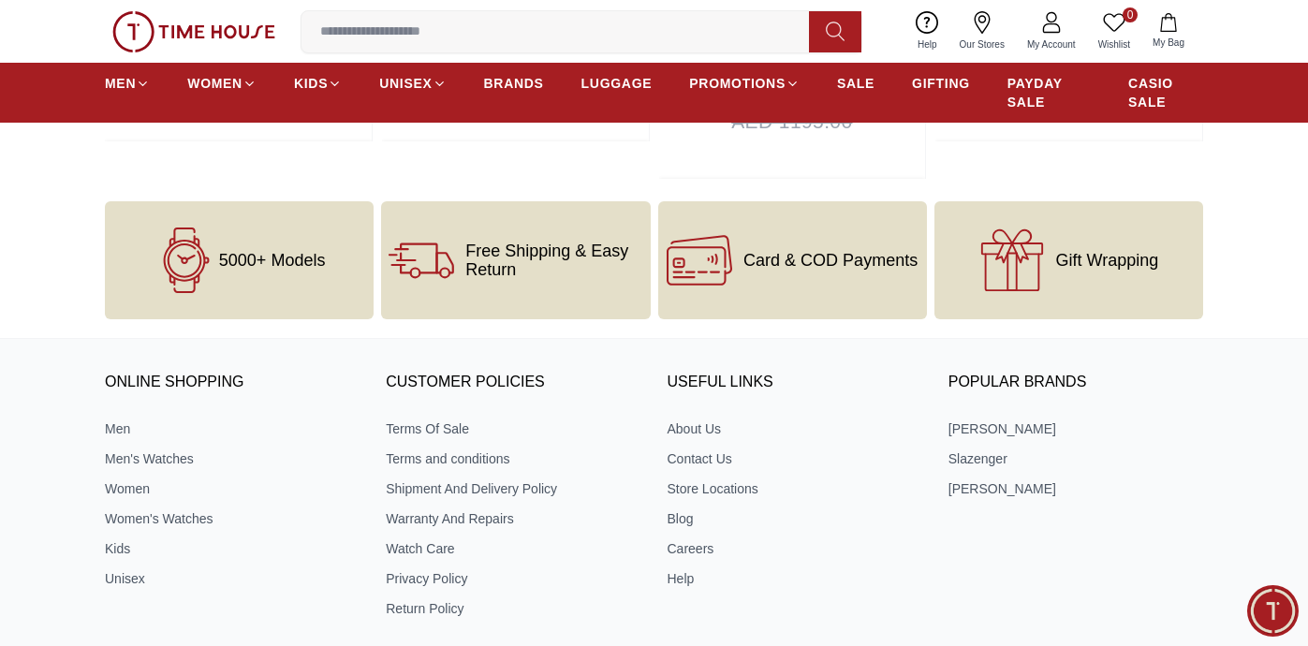
scroll to position [2531, 0]
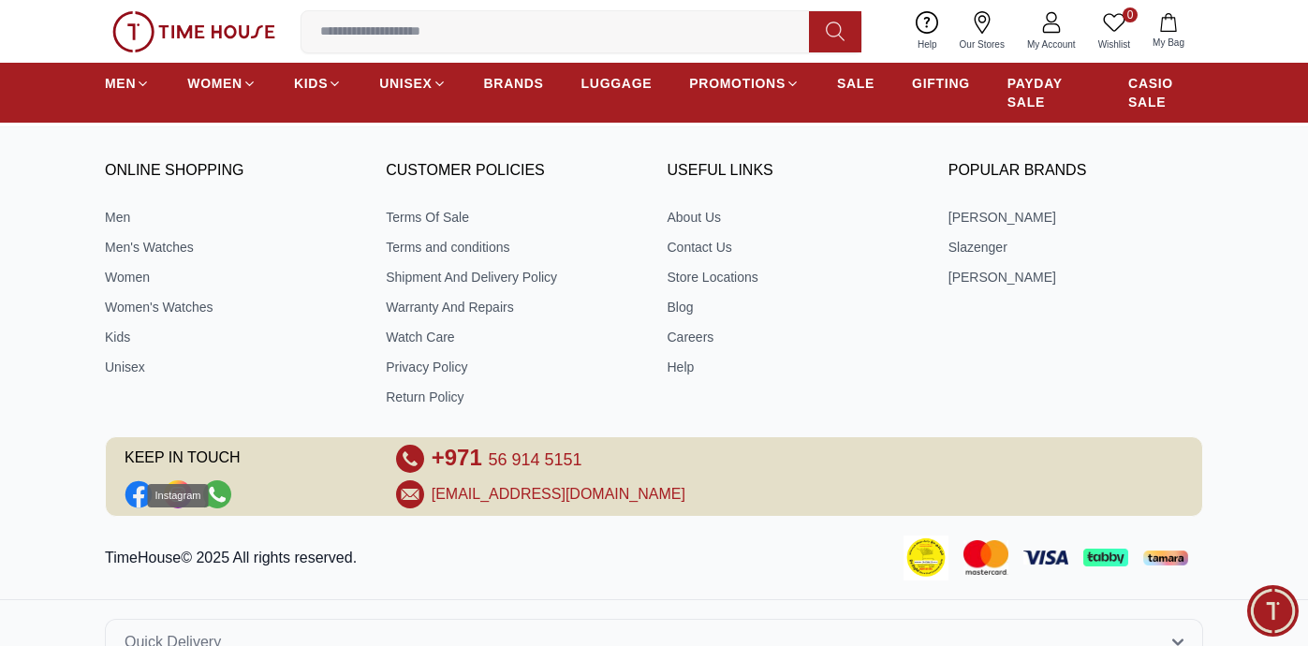
click at [183, 480] on rect "Social Link" at bounding box center [178, 494] width 28 height 28
